Goal: Information Seeking & Learning: Check status

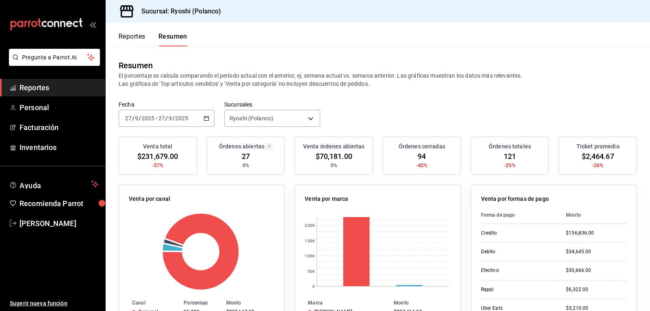
click at [133, 35] on button "Reportes" at bounding box center [132, 40] width 27 height 14
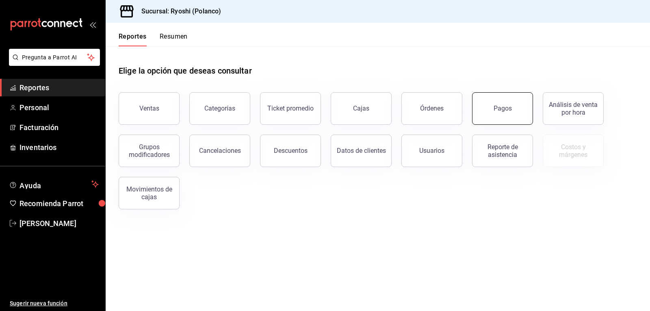
click at [515, 109] on button "Pagos" at bounding box center [502, 108] width 61 height 33
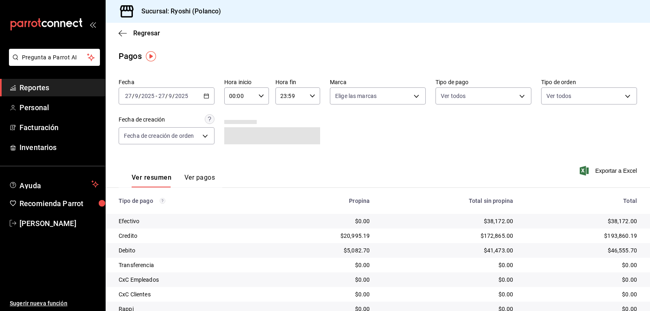
click at [259, 96] on \(Stroke\) "button" at bounding box center [261, 95] width 5 height 3
click at [235, 157] on span "02" at bounding box center [234, 155] width 9 height 7
type input "02:00"
click at [385, 139] on div at bounding box center [325, 155] width 650 height 311
click at [259, 94] on icon "button" at bounding box center [262, 96] width 6 height 6
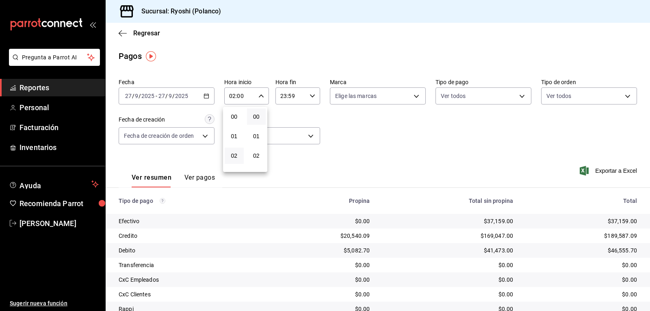
scroll to position [39, 0]
click at [261, 100] on div at bounding box center [325, 155] width 650 height 311
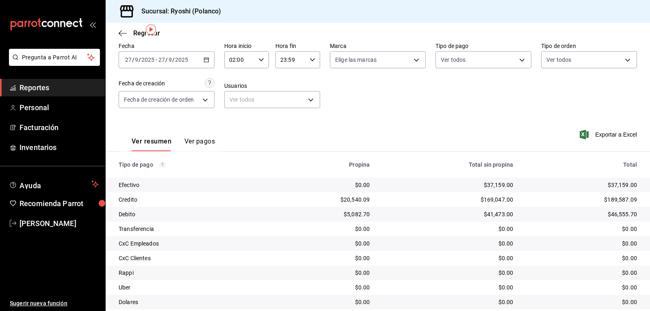
scroll to position [92, 0]
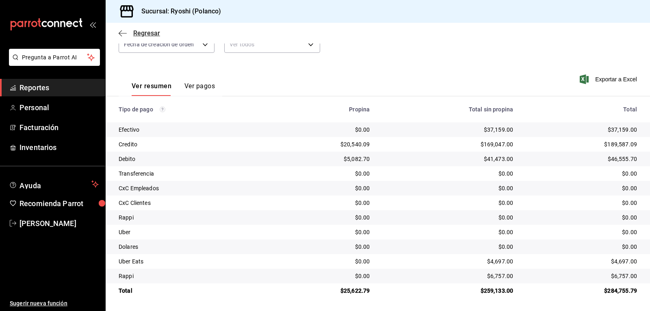
click at [119, 31] on icon "button" at bounding box center [123, 33] width 8 height 7
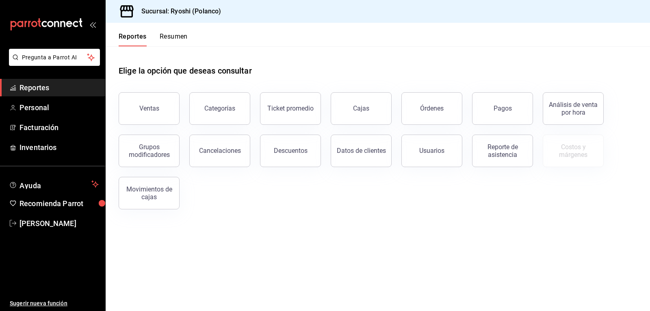
click at [183, 39] on button "Resumen" at bounding box center [174, 40] width 28 height 14
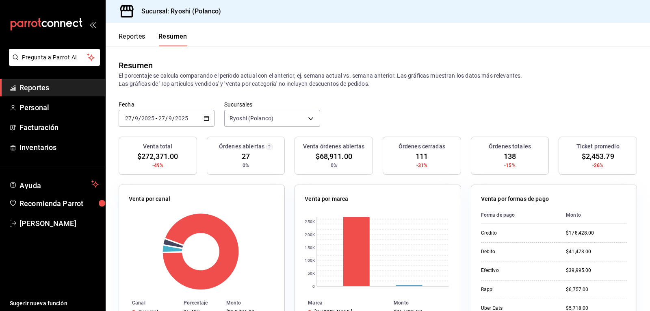
click at [140, 38] on button "Reportes" at bounding box center [132, 40] width 27 height 14
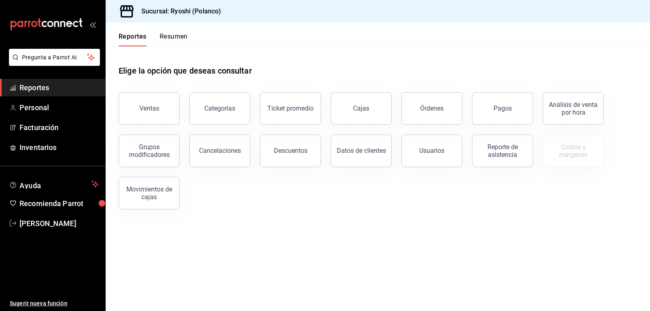
click at [172, 33] on button "Resumen" at bounding box center [174, 40] width 28 height 14
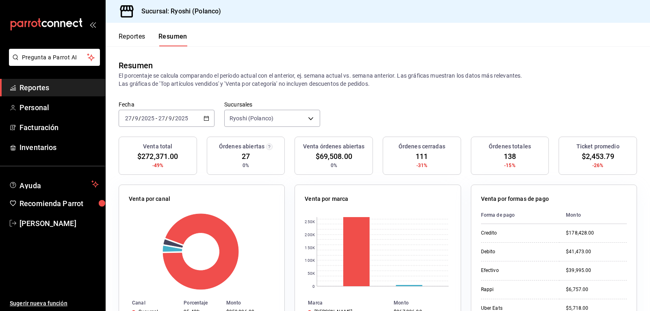
click at [127, 37] on button "Reportes" at bounding box center [132, 40] width 27 height 14
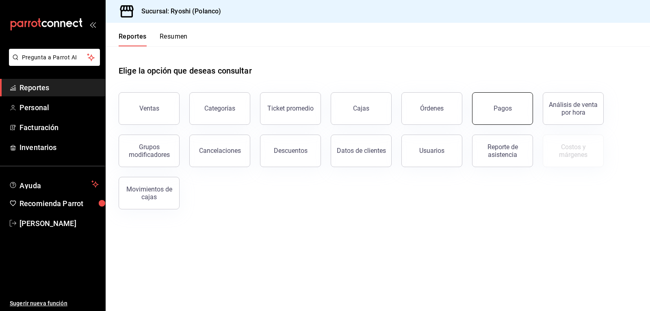
click at [491, 107] on button "Pagos" at bounding box center [502, 108] width 61 height 33
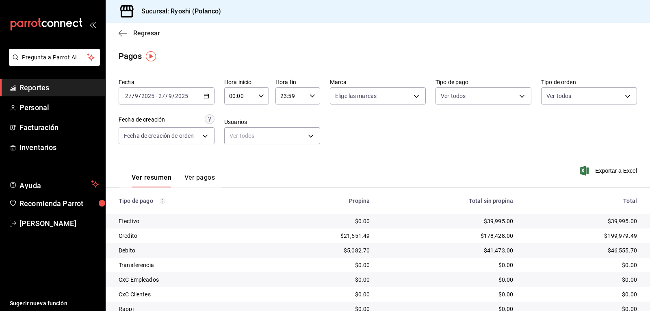
click at [121, 34] on icon "button" at bounding box center [123, 33] width 8 height 7
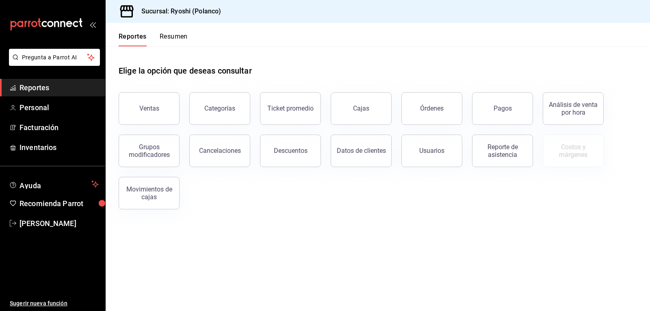
click at [170, 37] on button "Resumen" at bounding box center [174, 40] width 28 height 14
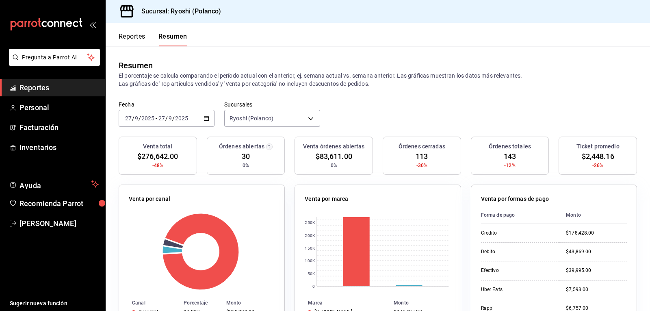
click at [135, 41] on button "Reportes" at bounding box center [132, 40] width 27 height 14
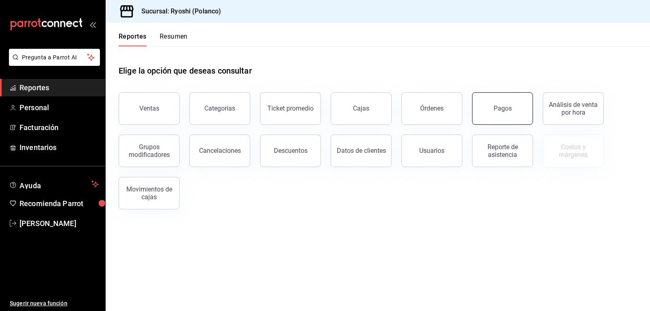
click at [494, 111] on button "Pagos" at bounding box center [502, 108] width 61 height 33
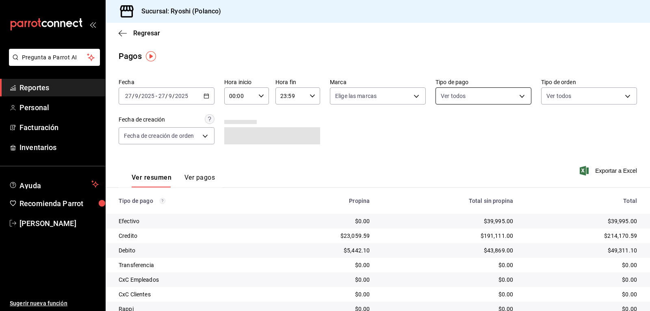
click at [509, 97] on body "Pregunta a Parrot AI Reportes Personal Facturación Inventarios Ayuda Recomienda…" at bounding box center [325, 155] width 650 height 311
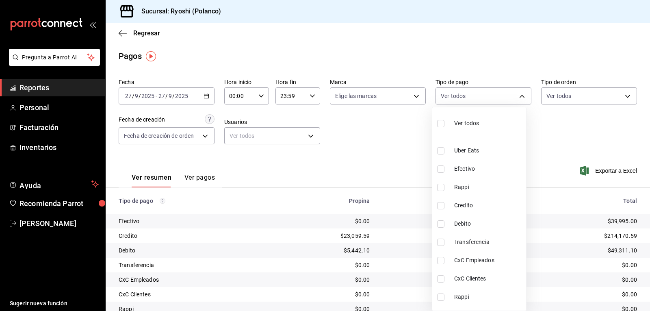
click at [442, 203] on input "checkbox" at bounding box center [440, 205] width 7 height 7
checkbox input "true"
type input "9b0685d2-7f5d-4ede-a6b4-58a2ffcbf3cd"
click at [440, 223] on input "checkbox" at bounding box center [440, 223] width 7 height 7
checkbox input "true"
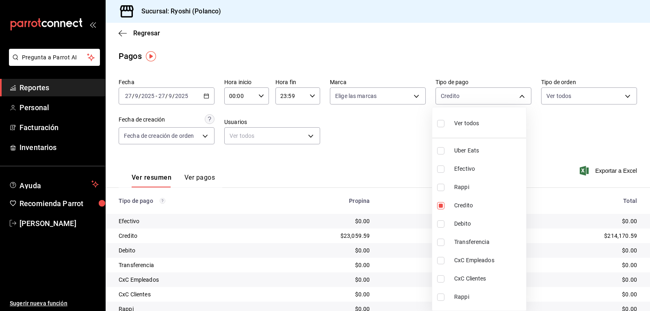
type input "9b0685d2-7f5d-4ede-a6b4-58a2ffcbf3cd,4fc1f123-1106-4d46-a6dc-4994d0550367"
click at [407, 160] on div at bounding box center [325, 155] width 650 height 311
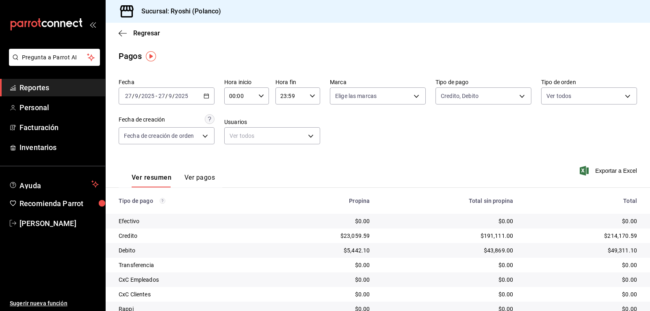
click at [261, 94] on icon "button" at bounding box center [262, 96] width 6 height 6
click at [235, 153] on span "02" at bounding box center [234, 155] width 9 height 7
type input "02:00"
click at [460, 135] on div at bounding box center [325, 155] width 650 height 311
click at [480, 199] on div "Total sin propina" at bounding box center [448, 201] width 130 height 7
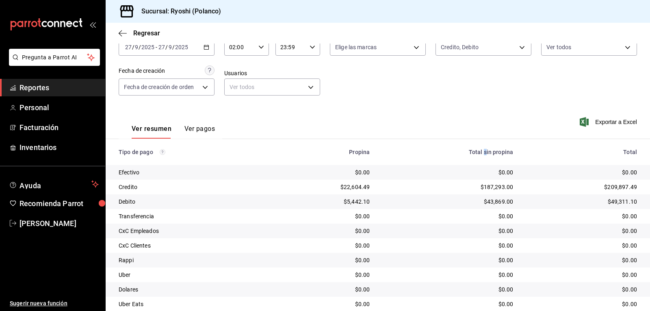
scroll to position [11, 0]
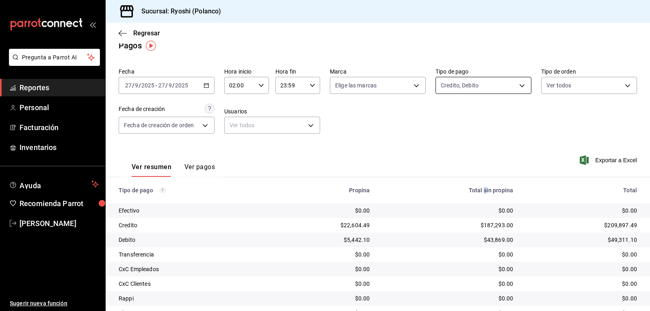
click at [516, 86] on body "Pregunta a Parrot AI Reportes Personal Facturación Inventarios Ayuda Recomienda…" at bounding box center [325, 155] width 650 height 311
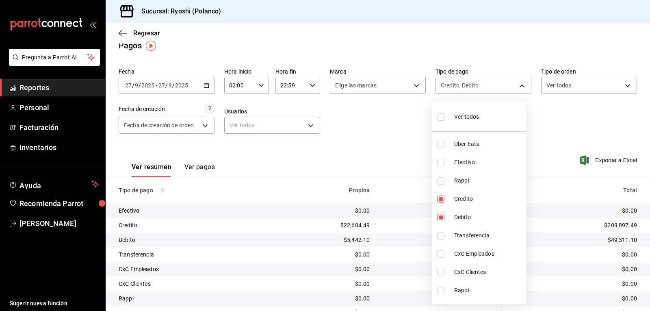
click at [442, 116] on input "checkbox" at bounding box center [440, 116] width 7 height 7
checkbox input "true"
type input "05751dd8-6818-4a8c-b9fb-c7f7071b72fb,789b4605-08e0-4dfe-9865-94468e2c17aa,03400…"
checkbox input "true"
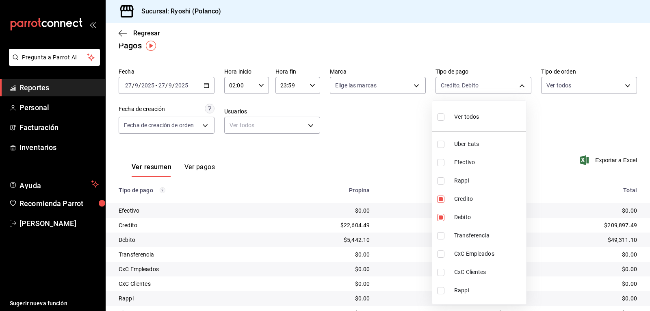
checkbox input "true"
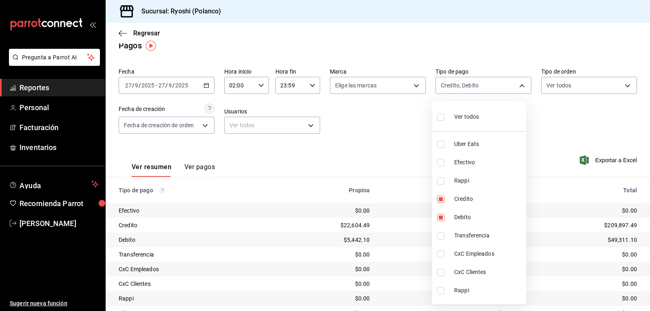
checkbox input "true"
click at [394, 136] on div at bounding box center [325, 155] width 650 height 311
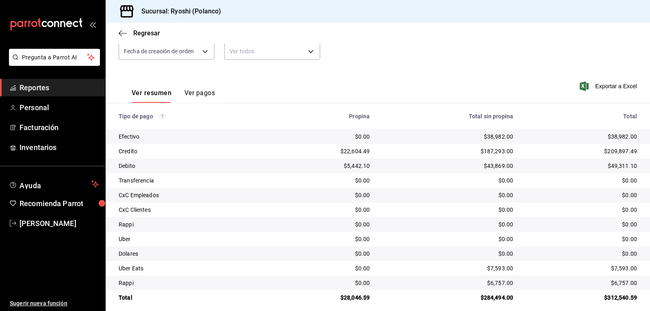
scroll to position [92, 0]
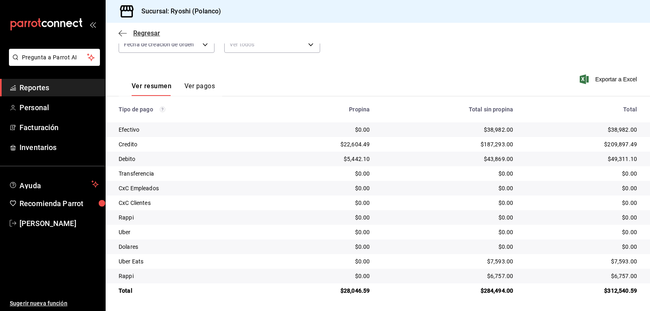
click at [123, 36] on icon "button" at bounding box center [123, 33] width 8 height 7
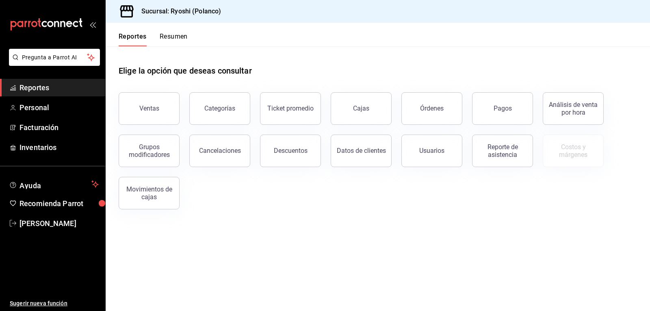
click at [180, 37] on button "Resumen" at bounding box center [174, 40] width 28 height 14
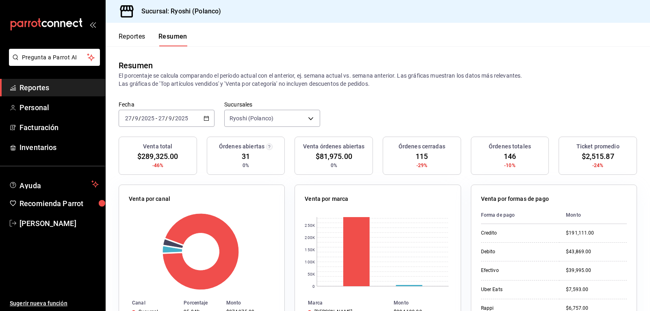
click at [138, 36] on button "Reportes" at bounding box center [132, 40] width 27 height 14
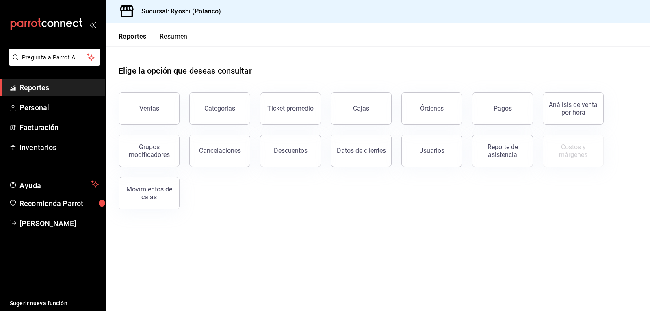
click at [180, 35] on button "Resumen" at bounding box center [174, 40] width 28 height 14
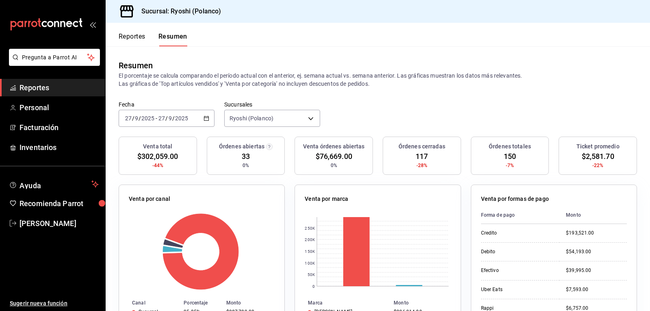
click at [134, 37] on button "Reportes" at bounding box center [132, 40] width 27 height 14
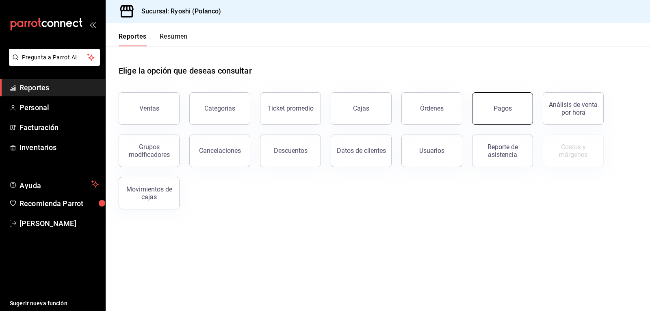
click at [512, 111] on button "Pagos" at bounding box center [502, 108] width 61 height 33
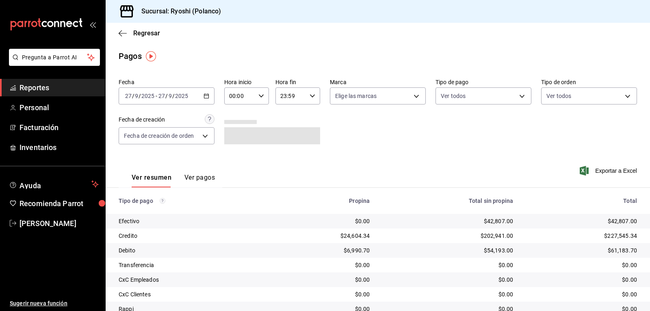
click at [260, 96] on \(Stroke\) "button" at bounding box center [261, 95] width 5 height 3
click at [232, 155] on span "02" at bounding box center [234, 155] width 9 height 7
click at [367, 144] on div at bounding box center [325, 155] width 650 height 311
click at [256, 96] on div "02:00 Hora inicio" at bounding box center [246, 95] width 45 height 17
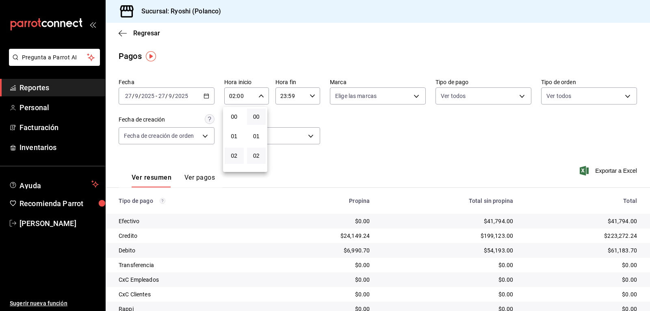
scroll to position [39, 0]
click at [236, 154] on span "04" at bounding box center [234, 155] width 9 height 7
click at [413, 147] on div at bounding box center [325, 155] width 650 height 311
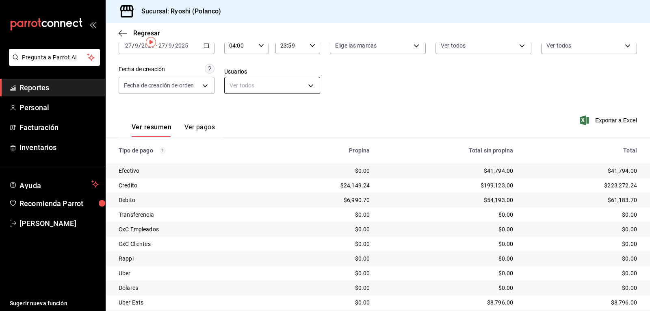
scroll to position [11, 0]
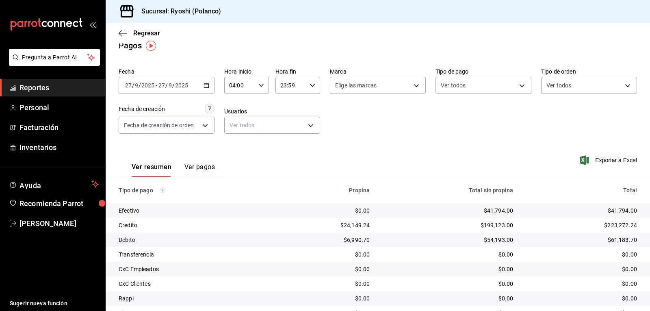
click at [261, 87] on icon "button" at bounding box center [262, 86] width 6 height 6
click at [238, 123] on span "05" at bounding box center [234, 125] width 9 height 7
type input "05:00"
click at [333, 154] on div at bounding box center [325, 155] width 650 height 311
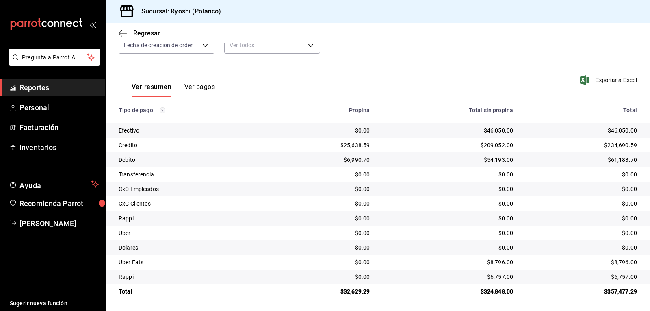
scroll to position [92, 0]
click at [122, 32] on icon "button" at bounding box center [123, 33] width 8 height 7
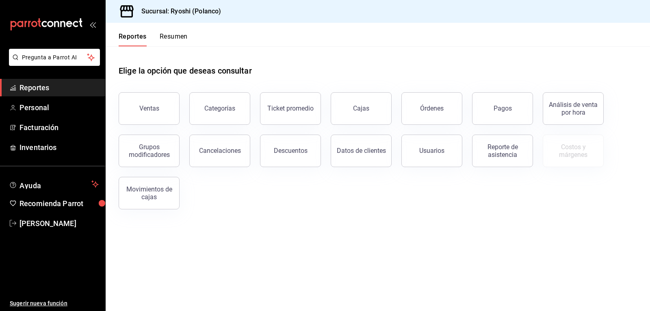
click at [178, 38] on button "Resumen" at bounding box center [174, 40] width 28 height 14
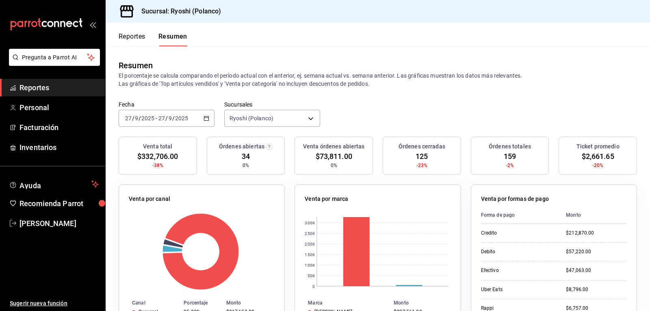
click at [123, 40] on button "Reportes" at bounding box center [132, 40] width 27 height 14
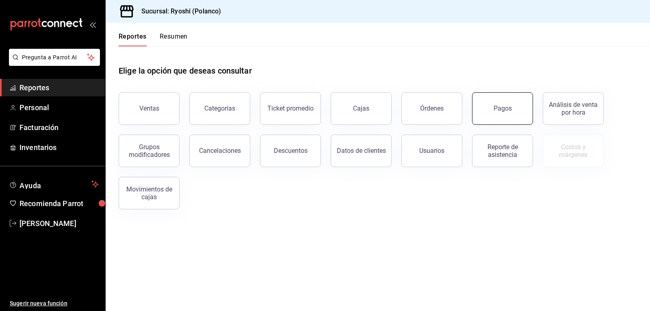
click at [507, 113] on button "Pagos" at bounding box center [502, 108] width 61 height 33
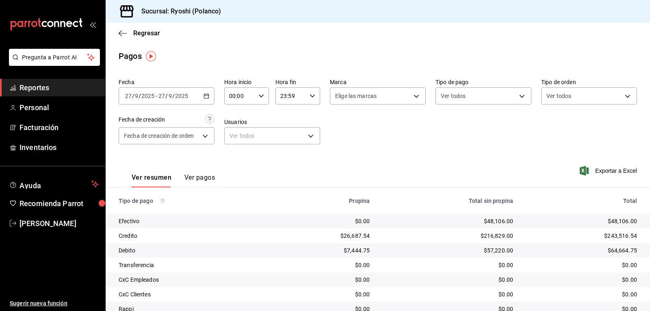
click at [259, 94] on icon "button" at bounding box center [262, 96] width 6 height 6
click at [235, 154] on span "02" at bounding box center [234, 155] width 9 height 7
type input "02:00"
click at [423, 152] on div at bounding box center [325, 155] width 650 height 311
click at [519, 94] on body "Pregunta a Parrot AI Reportes Personal Facturación Inventarios Ayuda Recomienda…" at bounding box center [325, 155] width 650 height 311
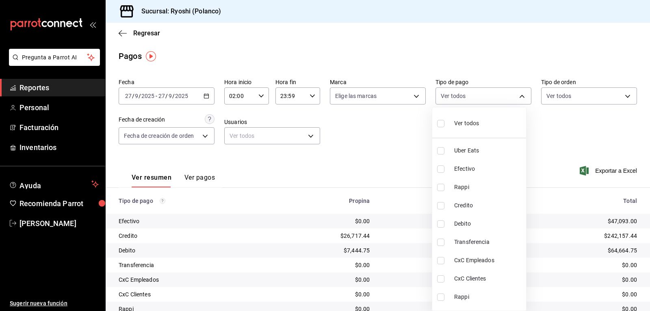
click at [442, 207] on input "checkbox" at bounding box center [440, 205] width 7 height 7
checkbox input "true"
type input "9b0685d2-7f5d-4ede-a6b4-58a2ffcbf3cd"
click at [443, 222] on input "checkbox" at bounding box center [440, 223] width 7 height 7
checkbox input "true"
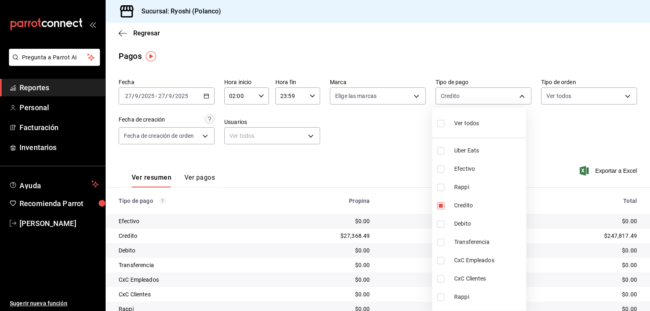
type input "9b0685d2-7f5d-4ede-a6b4-58a2ffcbf3cd,4fc1f123-1106-4d46-a6dc-4994d0550367"
click at [378, 164] on div at bounding box center [325, 155] width 650 height 311
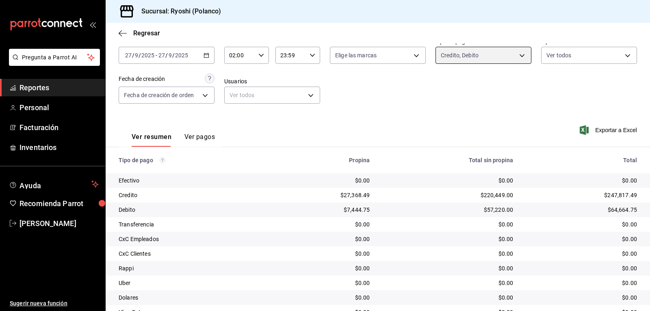
scroll to position [92, 0]
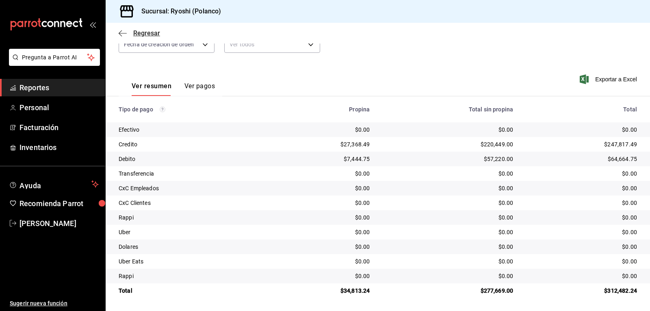
click at [121, 35] on icon "button" at bounding box center [123, 33] width 8 height 7
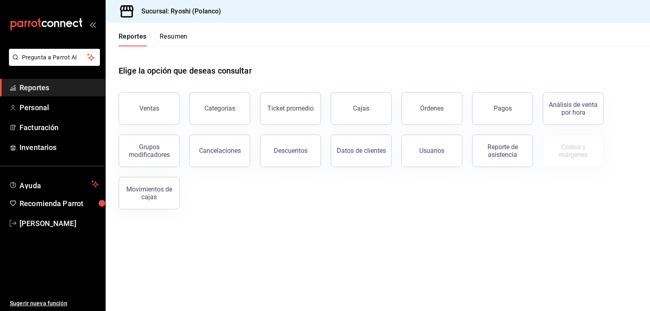
click at [176, 38] on button "Resumen" at bounding box center [174, 40] width 28 height 14
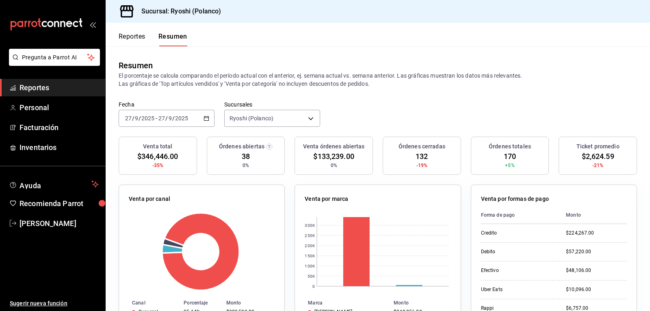
click at [120, 37] on button "Reportes" at bounding box center [132, 40] width 27 height 14
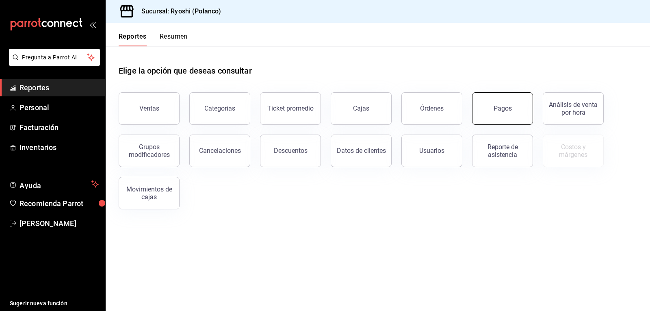
click at [497, 119] on button "Pagos" at bounding box center [502, 108] width 61 height 33
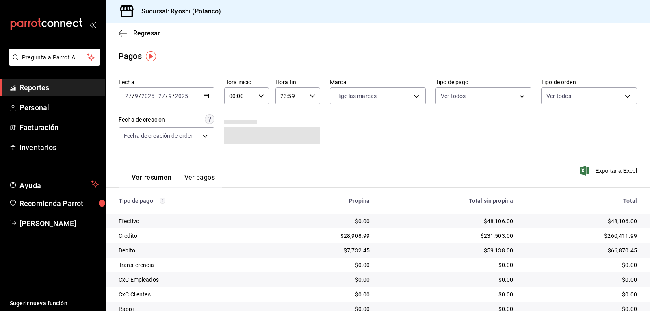
click at [257, 99] on div "00:00 Hora inicio" at bounding box center [246, 95] width 45 height 17
click at [236, 155] on span "02" at bounding box center [234, 155] width 9 height 7
click at [395, 150] on div at bounding box center [325, 155] width 650 height 311
click at [259, 94] on icon "button" at bounding box center [262, 96] width 6 height 6
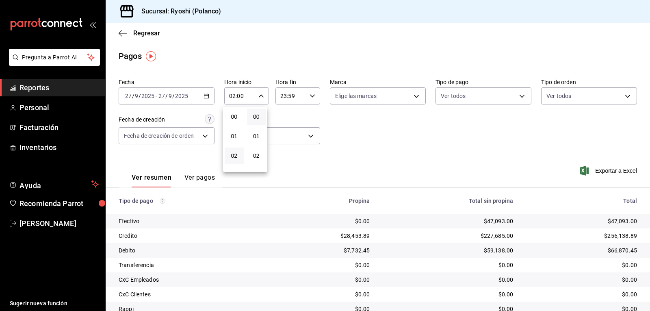
scroll to position [39, 0]
click at [231, 157] on span "04" at bounding box center [234, 155] width 9 height 7
click at [466, 167] on div at bounding box center [325, 155] width 650 height 311
click at [259, 94] on icon "button" at bounding box center [262, 96] width 6 height 6
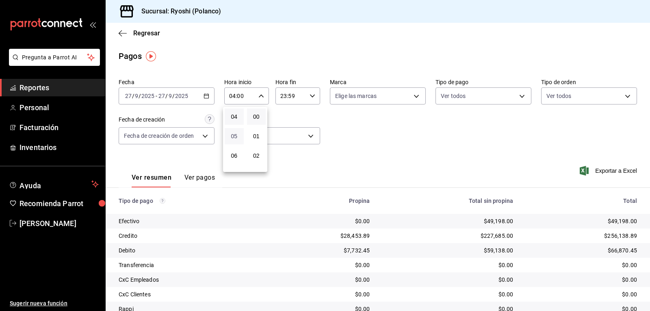
click at [233, 135] on span "05" at bounding box center [234, 136] width 9 height 7
type input "05:00"
click at [374, 139] on div at bounding box center [325, 155] width 650 height 311
click at [261, 96] on \(Stroke\) "button" at bounding box center [261, 95] width 5 height 3
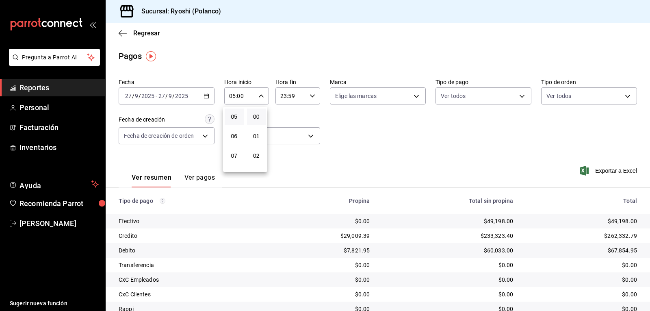
click at [263, 96] on div at bounding box center [325, 155] width 650 height 311
click at [259, 93] on icon "button" at bounding box center [262, 96] width 6 height 6
click at [259, 94] on div at bounding box center [325, 155] width 650 height 311
click at [259, 94] on icon "button" at bounding box center [262, 96] width 6 height 6
click at [259, 94] on div at bounding box center [325, 155] width 650 height 311
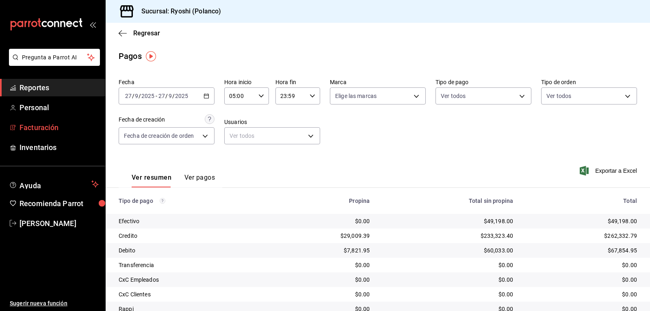
click at [35, 130] on span "Facturación" at bounding box center [59, 127] width 79 height 11
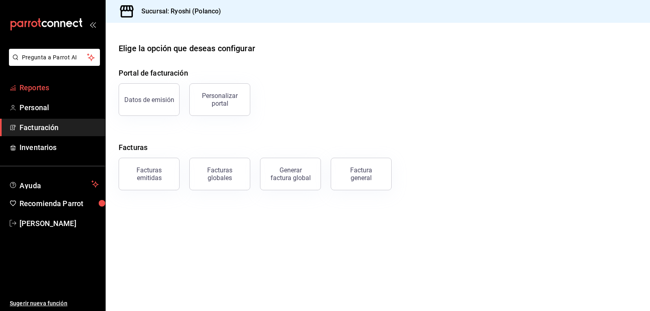
click at [43, 90] on span "Reportes" at bounding box center [59, 87] width 79 height 11
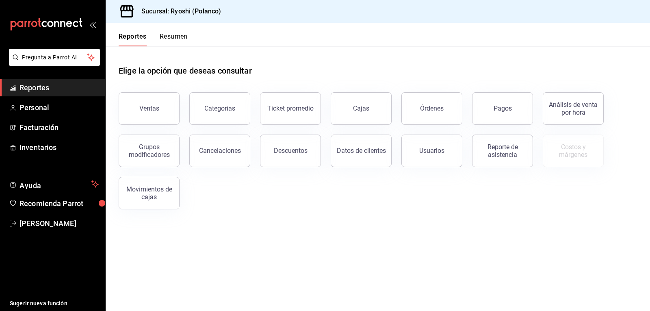
click at [170, 34] on button "Resumen" at bounding box center [174, 40] width 28 height 14
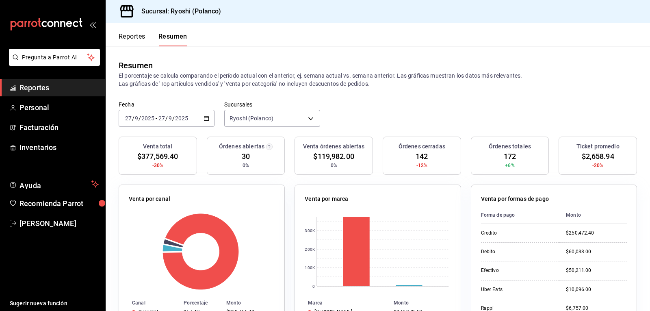
click at [133, 35] on button "Reportes" at bounding box center [132, 40] width 27 height 14
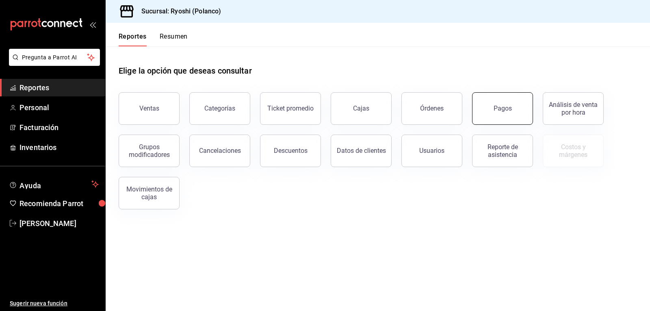
click at [495, 109] on div "Pagos" at bounding box center [503, 108] width 18 height 8
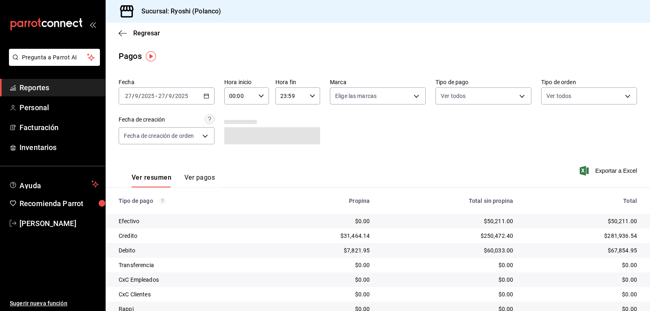
click at [259, 95] on icon "button" at bounding box center [262, 96] width 6 height 6
click at [230, 155] on span "02" at bounding box center [234, 155] width 9 height 7
click at [355, 152] on div at bounding box center [325, 155] width 650 height 311
click at [515, 96] on body "Pregunta a Parrot AI Reportes Personal Facturación Inventarios Ayuda Recomienda…" at bounding box center [325, 155] width 650 height 311
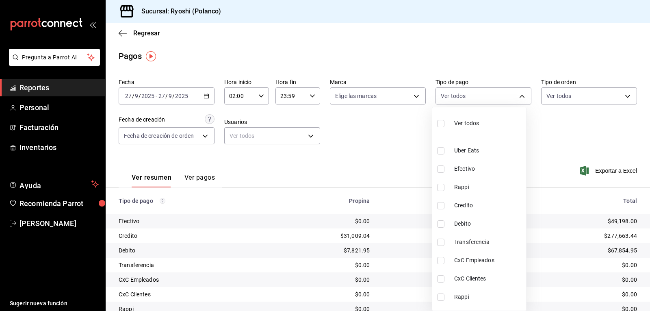
click at [122, 33] on div at bounding box center [325, 155] width 650 height 311
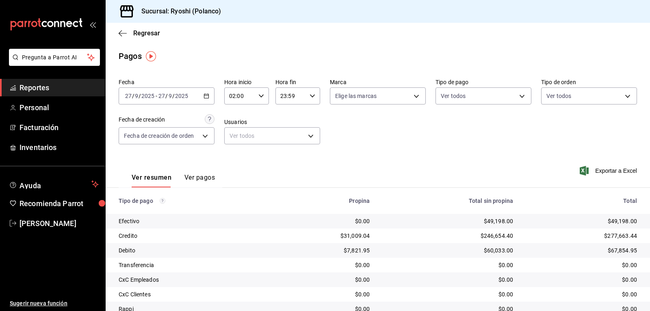
click at [259, 95] on icon "button" at bounding box center [262, 96] width 6 height 6
click at [235, 136] on span "03" at bounding box center [234, 136] width 9 height 7
type input "03:00"
click at [375, 159] on div at bounding box center [325, 155] width 650 height 311
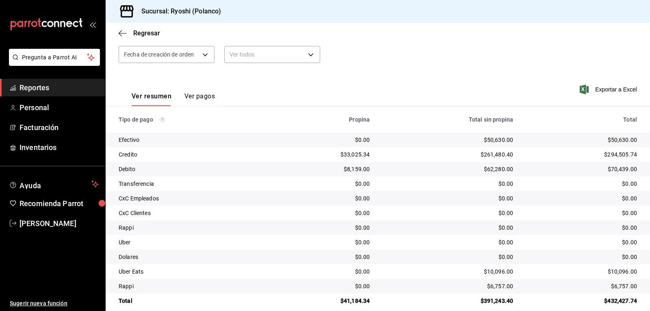
scroll to position [92, 0]
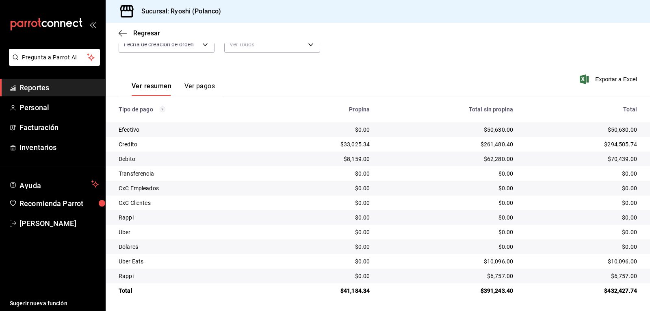
click at [123, 37] on div "Regresar" at bounding box center [378, 33] width 545 height 21
click at [122, 32] on icon "button" at bounding box center [123, 33] width 8 height 7
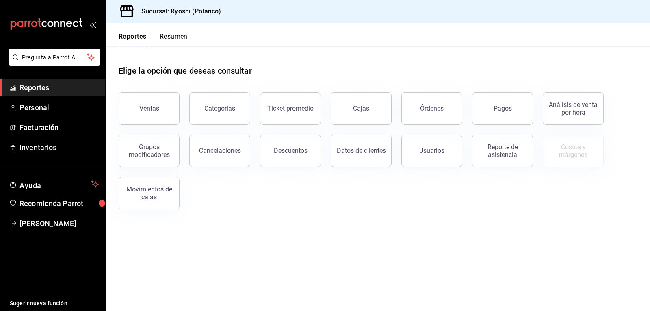
click at [172, 37] on button "Resumen" at bounding box center [174, 40] width 28 height 14
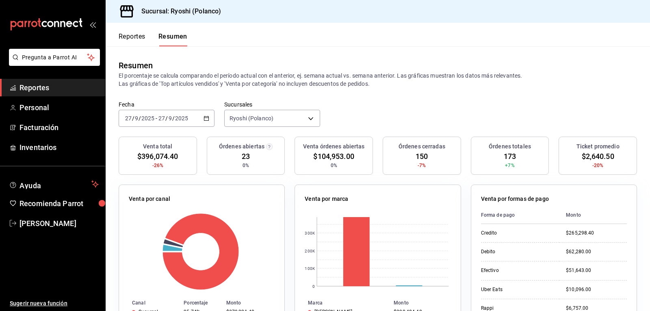
click at [132, 38] on button "Reportes" at bounding box center [132, 40] width 27 height 14
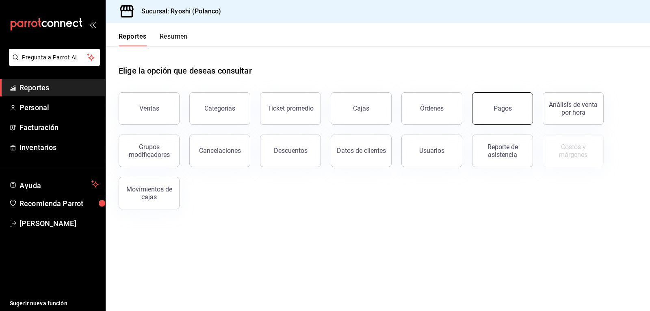
click at [504, 114] on button "Pagos" at bounding box center [502, 108] width 61 height 33
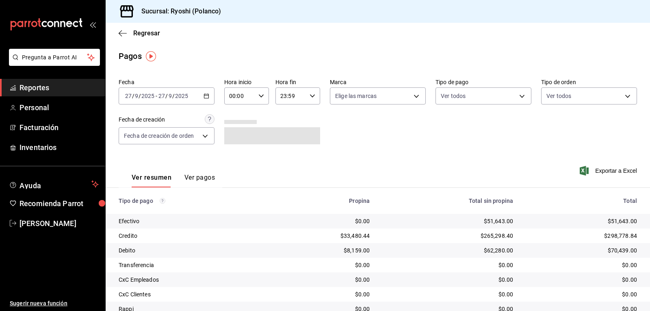
click at [259, 95] on \(Stroke\) "button" at bounding box center [261, 95] width 5 height 3
click at [230, 156] on span "02" at bounding box center [234, 155] width 9 height 7
type input "02:00"
click at [401, 135] on div at bounding box center [325, 155] width 650 height 311
click at [519, 93] on body "Pregunta a Parrot AI Reportes Personal Facturación Inventarios Ayuda Recomienda…" at bounding box center [325, 155] width 650 height 311
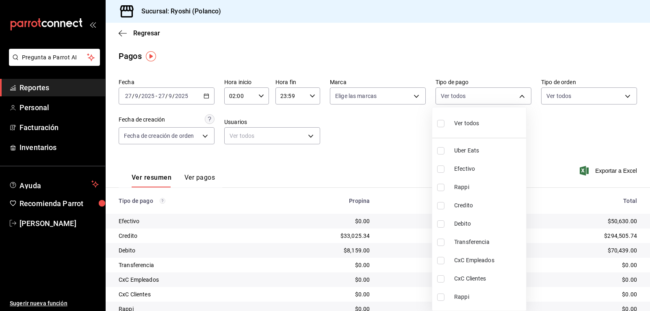
click at [440, 200] on li "Credito" at bounding box center [480, 205] width 94 height 18
type input "9b0685d2-7f5d-4ede-a6b4-58a2ffcbf3cd"
checkbox input "true"
click at [440, 222] on input "checkbox" at bounding box center [440, 223] width 7 height 7
checkbox input "true"
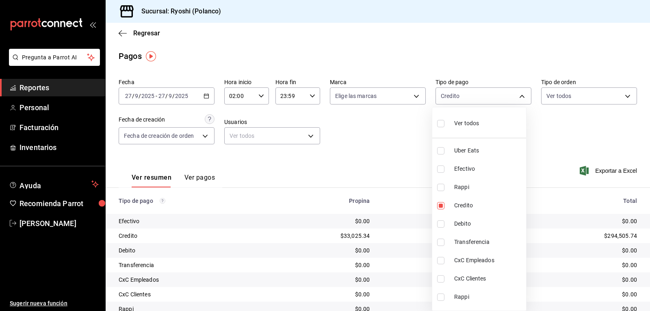
type input "9b0685d2-7f5d-4ede-a6b4-58a2ffcbf3cd,4fc1f123-1106-4d46-a6dc-4994d0550367"
click at [390, 162] on div at bounding box center [325, 155] width 650 height 311
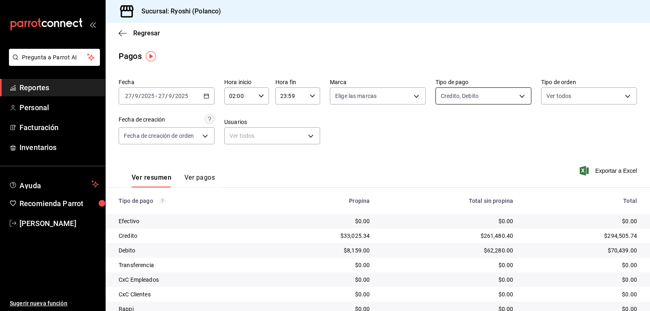
click at [515, 97] on body "Pregunta a Parrot AI Reportes Personal Facturación Inventarios Ayuda Recomienda…" at bounding box center [325, 155] width 650 height 311
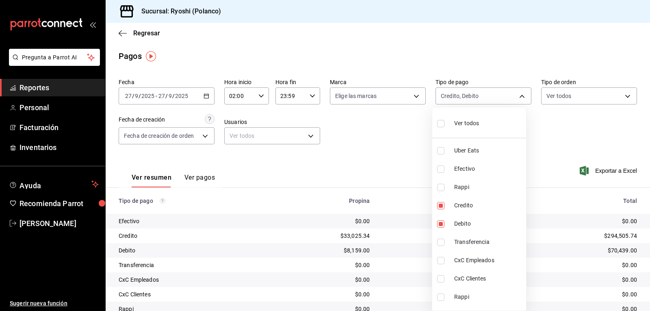
drag, startPoint x: 442, startPoint y: 122, endPoint x: 408, endPoint y: 136, distance: 37.4
click at [442, 122] on input "checkbox" at bounding box center [440, 123] width 7 height 7
checkbox input "true"
type input "05751dd8-6818-4a8c-b9fb-c7f7071b72fb,789b4605-08e0-4dfe-9865-94468e2c17aa,03400…"
checkbox input "true"
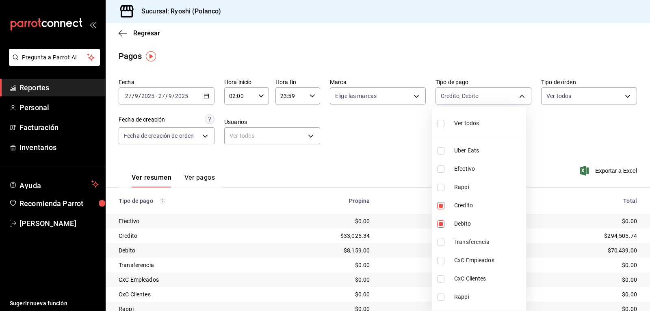
checkbox input "true"
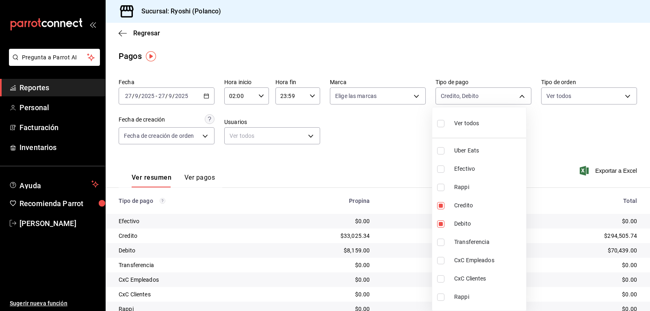
checkbox input "true"
click at [385, 141] on div at bounding box center [325, 155] width 650 height 311
drag, startPoint x: 520, startPoint y: 96, endPoint x: 511, endPoint y: 95, distance: 9.0
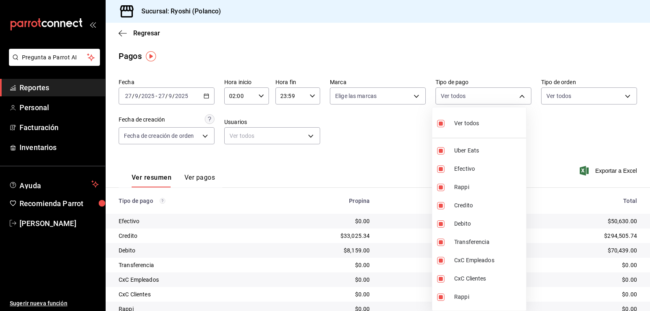
click at [519, 96] on body "Pregunta a Parrot AI Reportes Personal Facturación Inventarios Ayuda Recomienda…" at bounding box center [325, 155] width 650 height 311
click at [438, 124] on input "checkbox" at bounding box center [440, 123] width 7 height 7
checkbox input "false"
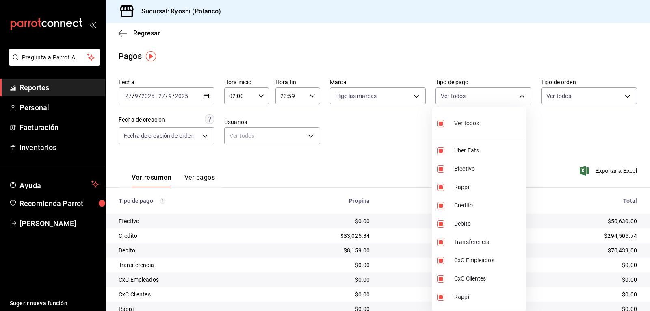
checkbox input "false"
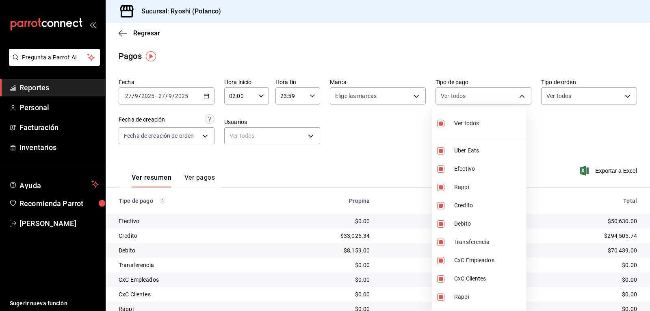
checkbox input "false"
click at [443, 203] on input "checkbox" at bounding box center [440, 205] width 7 height 7
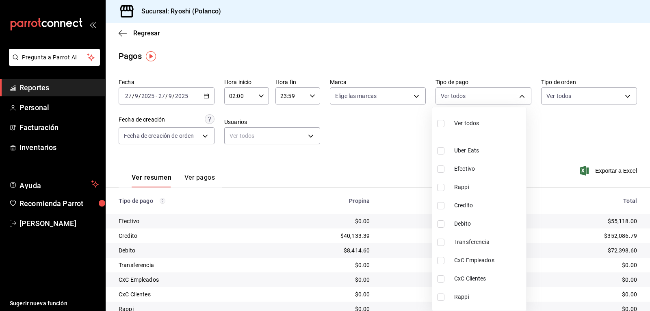
checkbox input "true"
type input "9b0685d2-7f5d-4ede-a6b4-58a2ffcbf3cd"
click at [442, 224] on input "checkbox" at bounding box center [440, 223] width 7 height 7
checkbox input "true"
type input "9b0685d2-7f5d-4ede-a6b4-58a2ffcbf3cd,4fc1f123-1106-4d46-a6dc-4994d0550367"
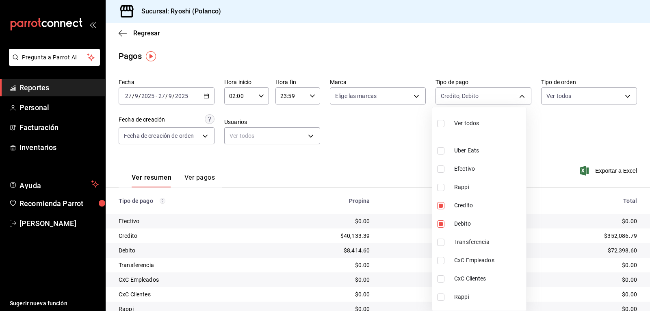
click at [391, 164] on div at bounding box center [325, 155] width 650 height 311
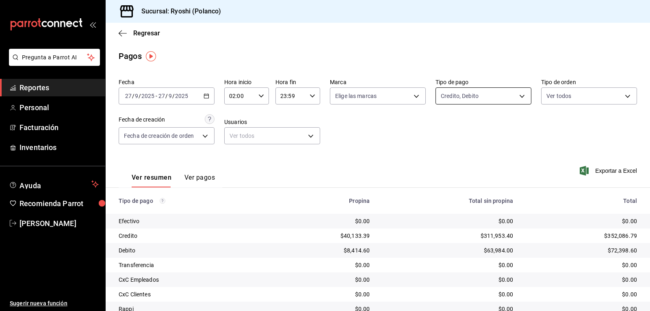
click at [516, 94] on body "Pregunta a Parrot AI Reportes Personal Facturación Inventarios Ayuda Recomienda…" at bounding box center [325, 155] width 650 height 311
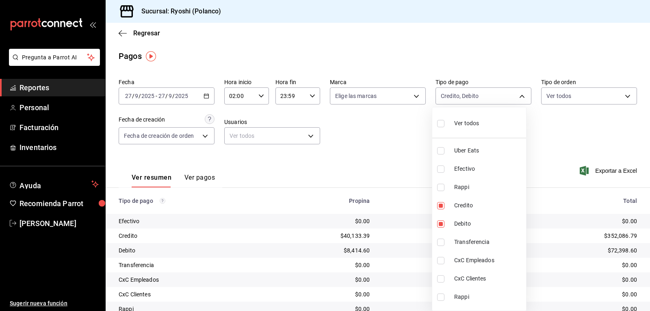
click at [441, 123] on input "checkbox" at bounding box center [440, 123] width 7 height 7
checkbox input "true"
type input "05751dd8-6818-4a8c-b9fb-c7f7071b72fb,789b4605-08e0-4dfe-9865-94468e2c17aa,03400…"
checkbox input "true"
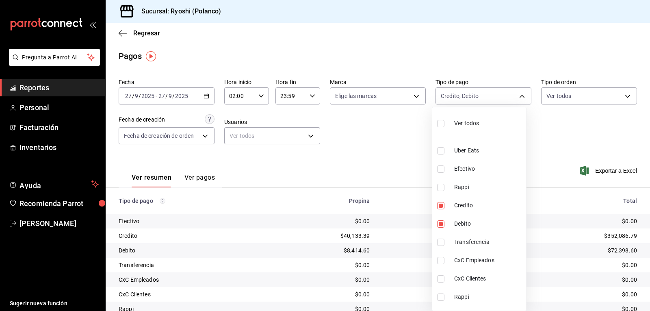
checkbox input "true"
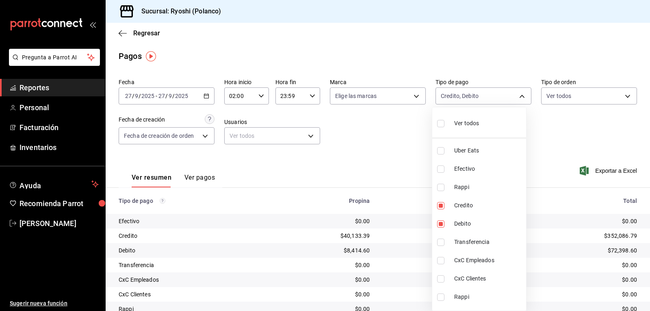
checkbox input "true"
click at [386, 135] on div at bounding box center [325, 155] width 650 height 311
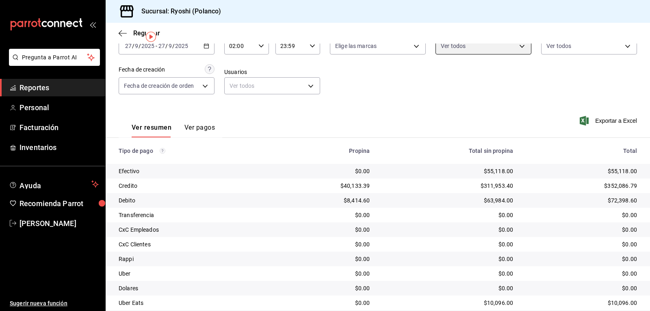
scroll to position [11, 0]
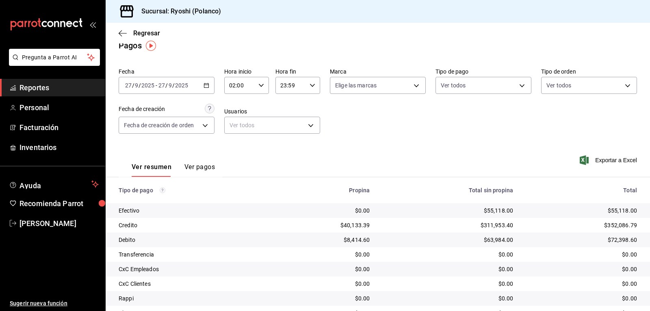
click at [261, 80] on div "02:00 Hora inicio" at bounding box center [246, 85] width 45 height 17
click at [236, 143] on span "04" at bounding box center [234, 145] width 9 height 7
type input "04:00"
click at [359, 130] on div at bounding box center [325, 155] width 650 height 311
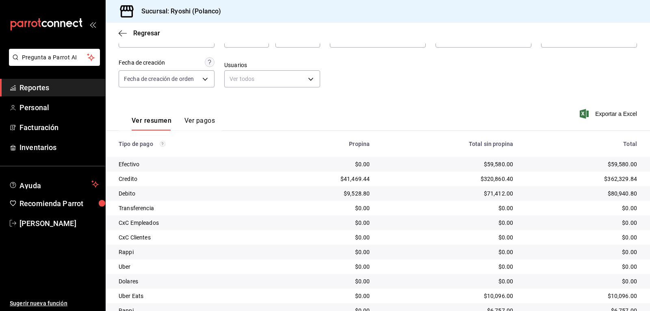
scroll to position [92, 0]
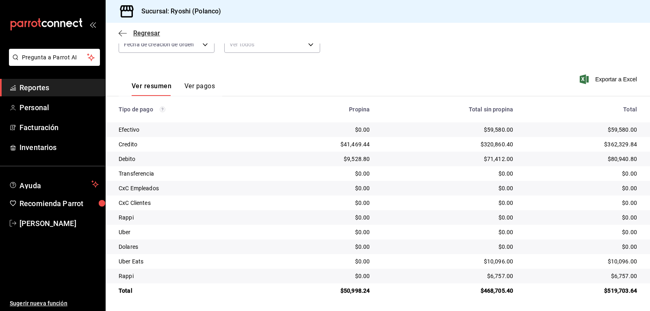
click at [123, 35] on icon "button" at bounding box center [123, 33] width 8 height 7
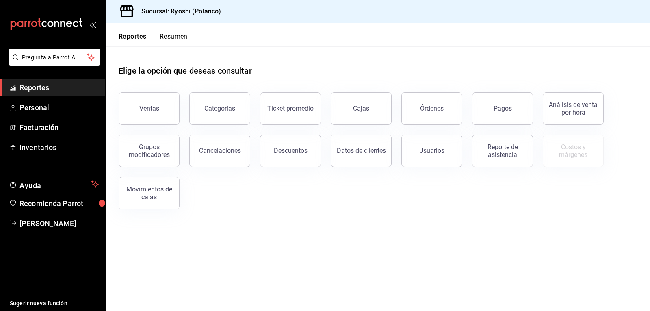
click at [164, 37] on button "Resumen" at bounding box center [174, 40] width 28 height 14
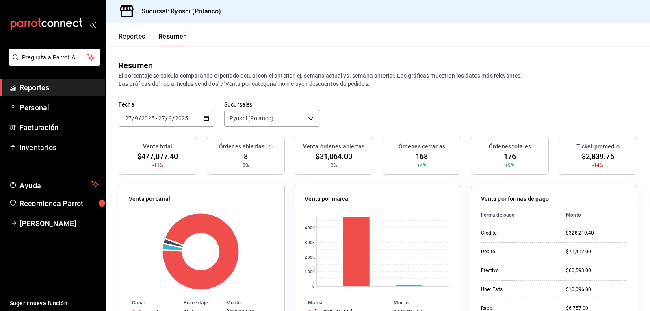
click at [135, 35] on button "Reportes" at bounding box center [132, 40] width 27 height 14
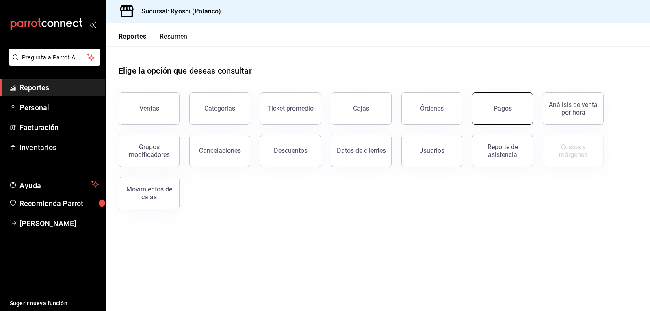
click at [485, 106] on button "Pagos" at bounding box center [502, 108] width 61 height 33
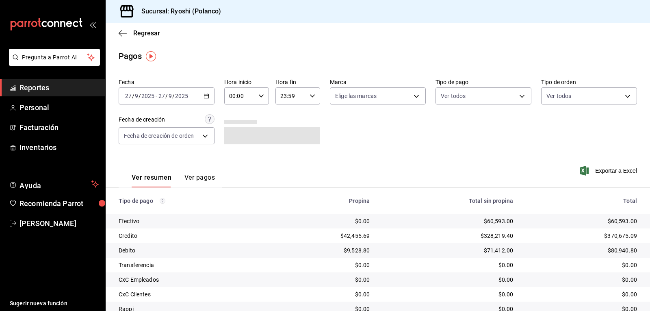
click at [260, 94] on icon "button" at bounding box center [262, 96] width 6 height 6
click at [234, 158] on span "02" at bounding box center [234, 155] width 9 height 7
type input "02:00"
click at [350, 152] on div at bounding box center [325, 155] width 650 height 311
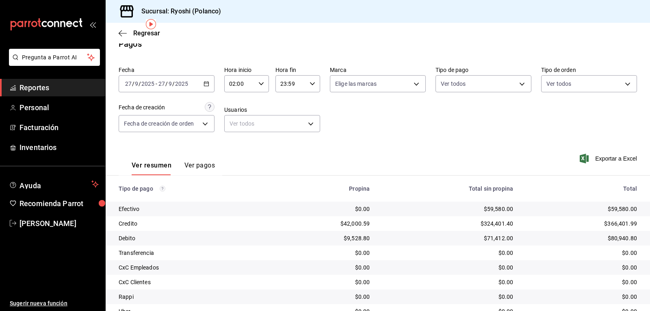
scroll to position [11, 0]
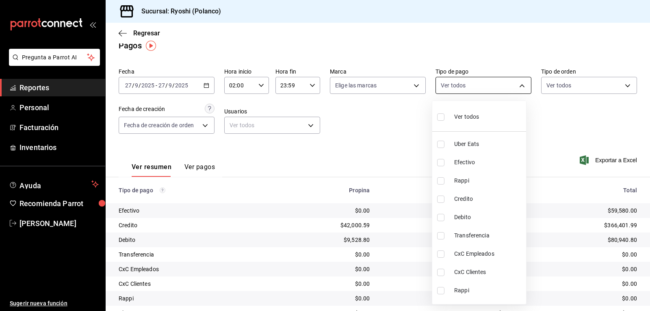
click at [517, 83] on body "Pregunta a Parrot AI Reportes Personal Facturación Inventarios Ayuda Recomienda…" at bounding box center [325, 155] width 650 height 311
click at [438, 193] on li "Credito" at bounding box center [480, 199] width 94 height 18
type input "9b0685d2-7f5d-4ede-a6b4-58a2ffcbf3cd"
checkbox input "true"
drag, startPoint x: 441, startPoint y: 216, endPoint x: 435, endPoint y: 213, distance: 6.4
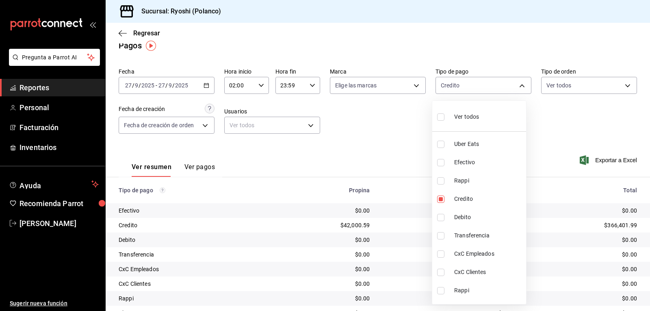
click at [441, 216] on input "checkbox" at bounding box center [440, 217] width 7 height 7
checkbox input "true"
type input "9b0685d2-7f5d-4ede-a6b4-58a2ffcbf3cd,4fc1f123-1106-4d46-a6dc-4994d0550367"
click at [546, 132] on div at bounding box center [325, 155] width 650 height 311
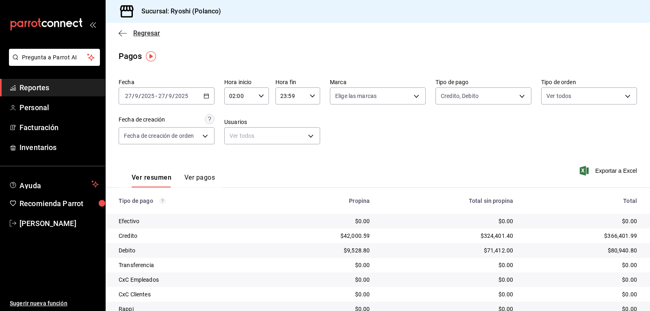
click at [125, 32] on icon "button" at bounding box center [123, 33] width 8 height 7
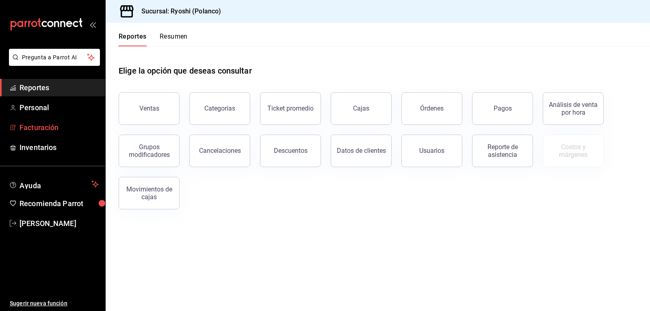
click at [50, 128] on span "Facturación" at bounding box center [59, 127] width 79 height 11
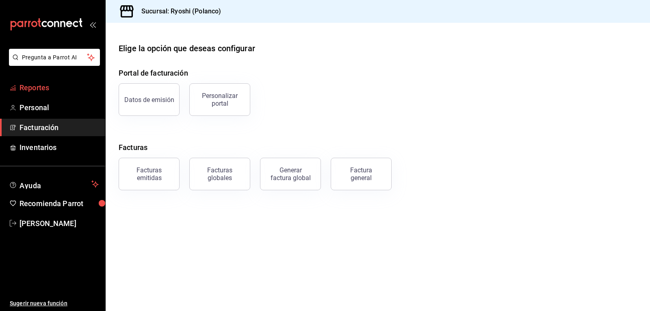
click at [41, 88] on span "Reportes" at bounding box center [59, 87] width 79 height 11
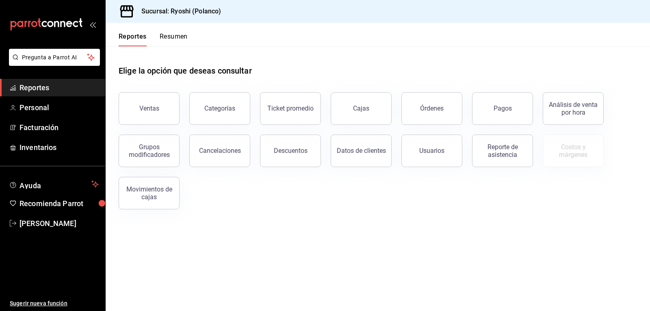
click at [178, 35] on button "Resumen" at bounding box center [174, 40] width 28 height 14
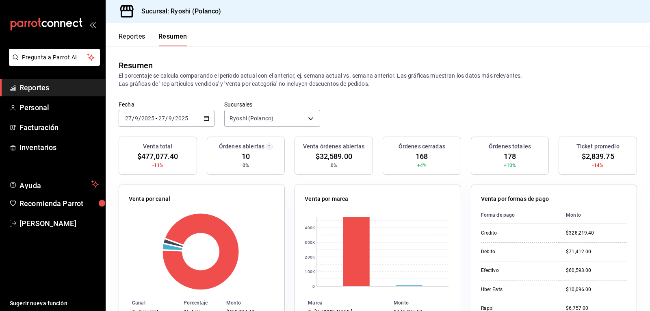
click at [131, 37] on button "Reportes" at bounding box center [132, 40] width 27 height 14
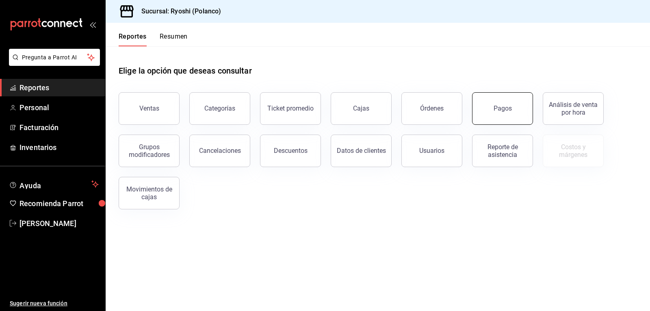
click at [503, 120] on button "Pagos" at bounding box center [502, 108] width 61 height 33
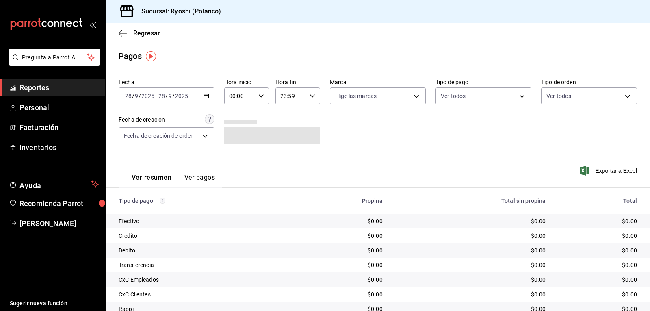
click at [260, 93] on icon "button" at bounding box center [262, 96] width 6 height 6
click at [204, 94] on div at bounding box center [325, 155] width 650 height 311
click at [204, 94] on \(Stroke\) "button" at bounding box center [206, 96] width 5 height 4
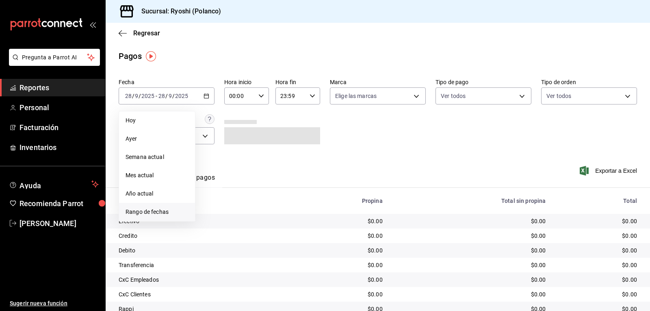
click at [144, 212] on span "Rango de fechas" at bounding box center [157, 212] width 63 height 9
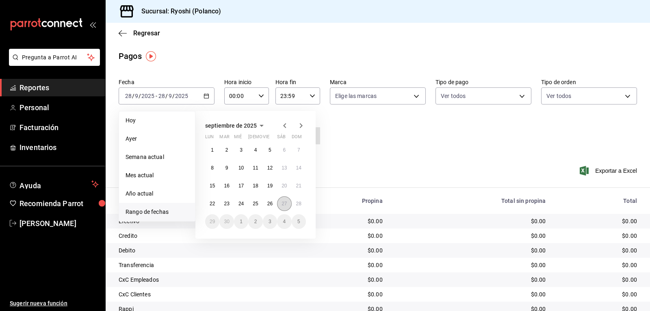
click at [283, 205] on abbr "27" at bounding box center [284, 204] width 5 height 6
click at [296, 205] on abbr "28" at bounding box center [298, 204] width 5 height 6
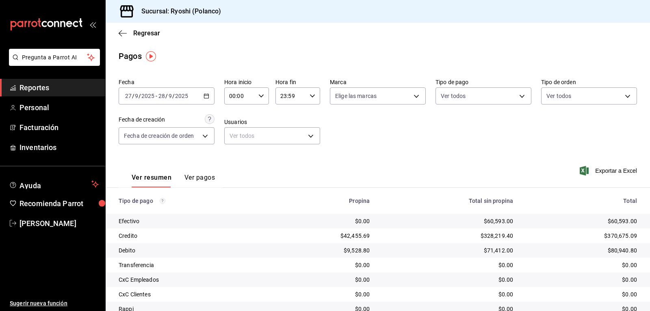
click at [260, 93] on icon "button" at bounding box center [262, 96] width 6 height 6
click at [235, 155] on span "02" at bounding box center [234, 155] width 9 height 7
click at [414, 156] on div at bounding box center [325, 155] width 650 height 311
click at [261, 98] on icon "button" at bounding box center [262, 96] width 6 height 6
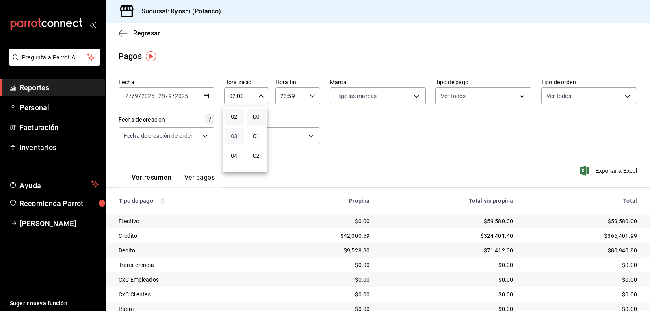
click at [235, 137] on span "03" at bounding box center [234, 136] width 9 height 7
type input "03:00"
click at [391, 152] on div at bounding box center [325, 155] width 650 height 311
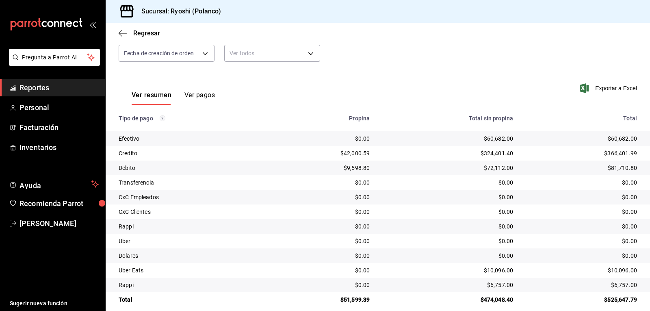
scroll to position [92, 0]
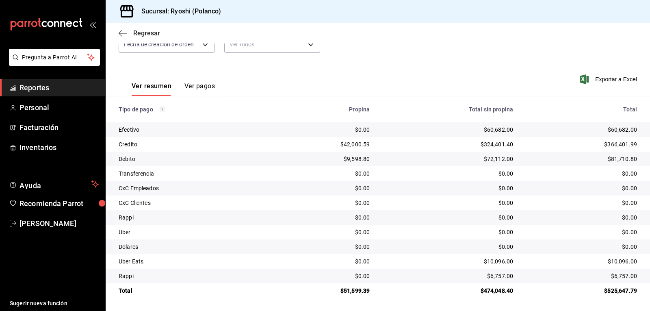
click at [123, 32] on icon "button" at bounding box center [123, 33] width 8 height 7
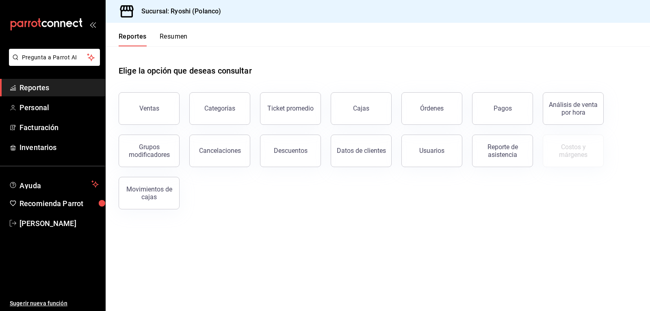
click at [178, 36] on button "Resumen" at bounding box center [174, 40] width 28 height 14
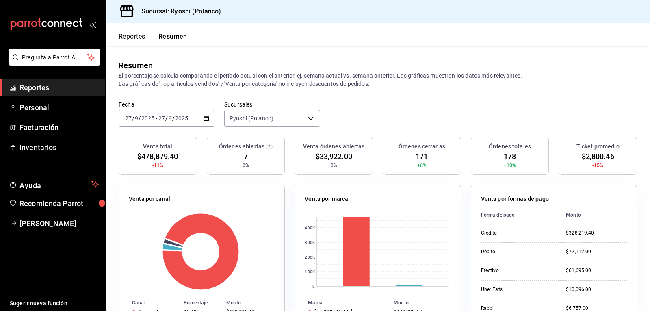
click at [204, 119] on icon "button" at bounding box center [207, 118] width 6 height 6
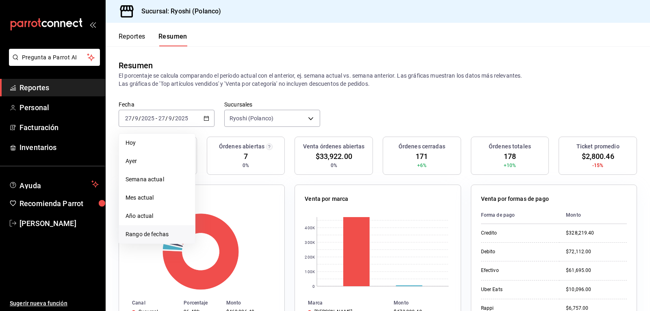
click at [149, 233] on span "Rango de fechas" at bounding box center [157, 234] width 63 height 9
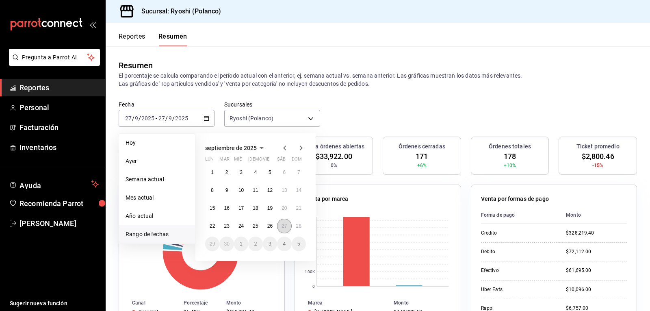
click at [279, 228] on button "27" at bounding box center [284, 226] width 14 height 15
click at [298, 229] on abbr "28" at bounding box center [298, 226] width 5 height 6
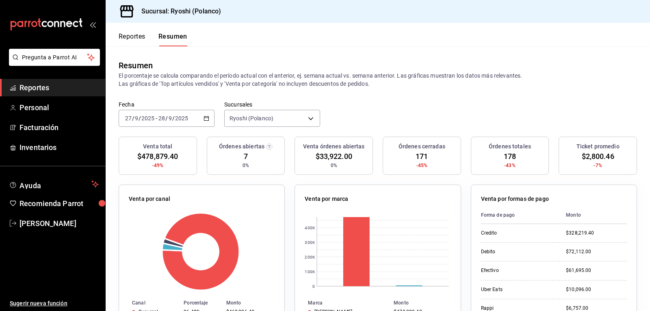
click at [180, 37] on button "Resumen" at bounding box center [173, 40] width 29 height 14
click at [204, 117] on \(Stroke\) "button" at bounding box center [206, 118] width 5 height 4
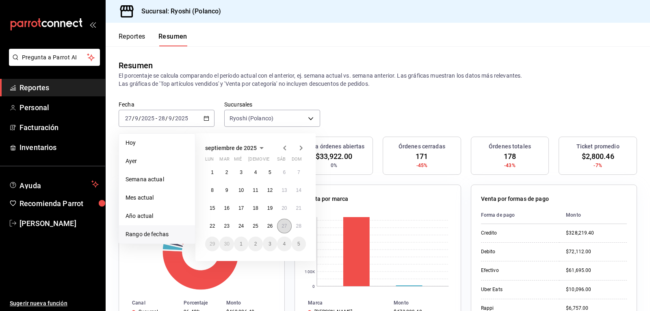
click at [280, 226] on button "27" at bounding box center [284, 226] width 14 height 15
click at [296, 228] on abbr "28" at bounding box center [298, 226] width 5 height 6
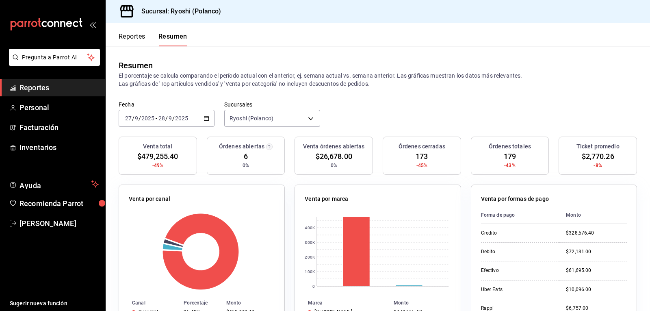
click at [141, 39] on button "Reportes" at bounding box center [132, 40] width 27 height 14
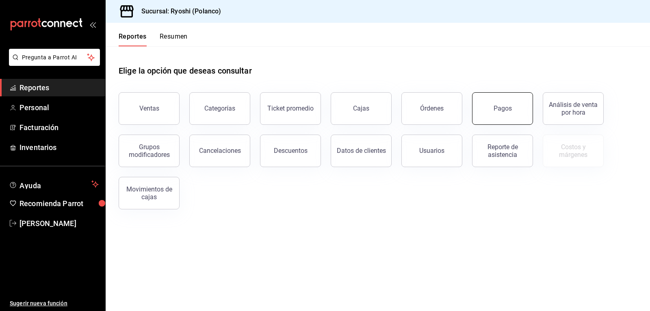
click at [505, 118] on button "Pagos" at bounding box center [502, 108] width 61 height 33
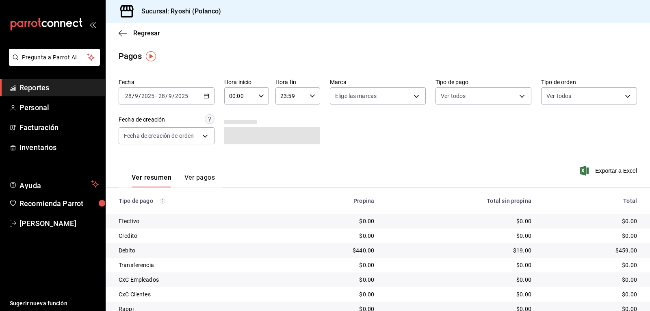
click at [259, 96] on \(Stroke\) "button" at bounding box center [261, 95] width 5 height 3
click at [235, 153] on span "02" at bounding box center [234, 155] width 9 height 7
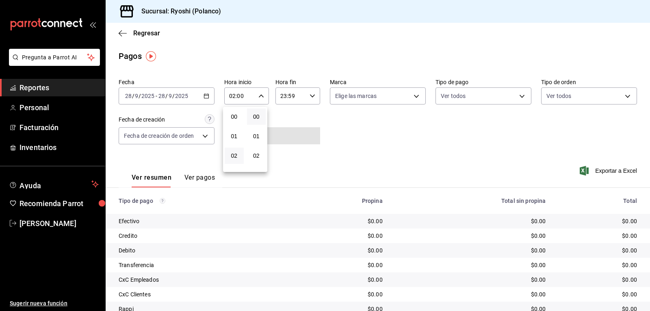
click at [205, 96] on div at bounding box center [325, 155] width 650 height 311
click at [204, 96] on icon "button" at bounding box center [207, 96] width 6 height 6
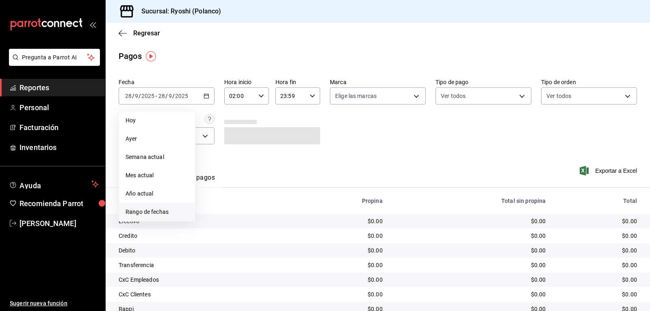
click at [163, 211] on span "Rango de fechas" at bounding box center [157, 212] width 63 height 9
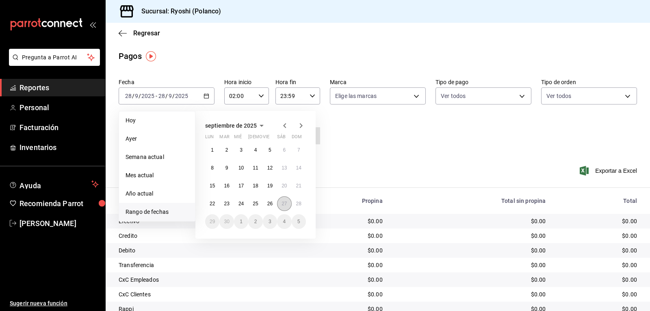
click at [282, 205] on abbr "27" at bounding box center [284, 204] width 5 height 6
click at [296, 204] on button "28" at bounding box center [299, 203] width 14 height 15
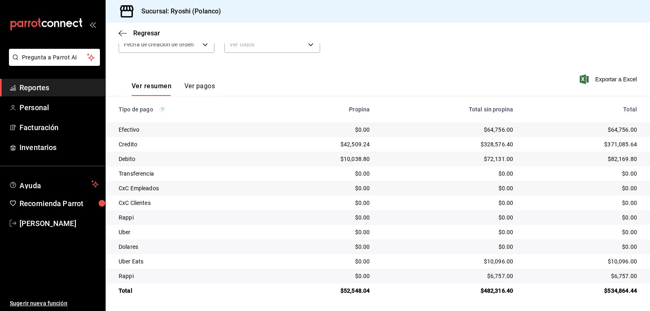
scroll to position [11, 0]
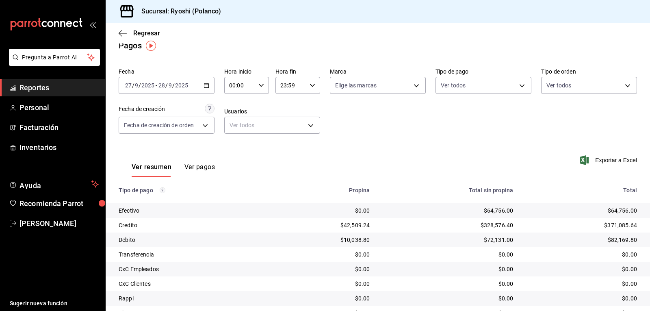
click at [260, 84] on icon "button" at bounding box center [262, 86] width 6 height 6
click at [235, 147] on span "02" at bounding box center [234, 145] width 9 height 7
type input "02:00"
click at [392, 148] on div at bounding box center [325, 155] width 650 height 311
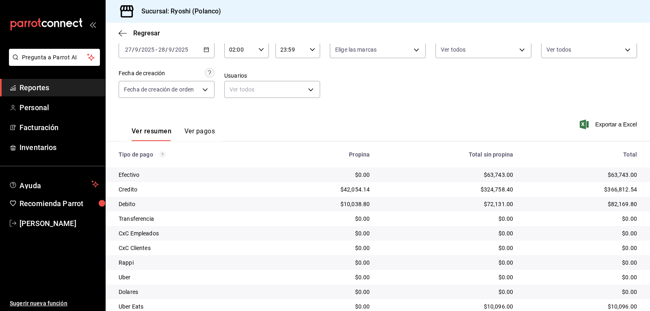
scroll to position [92, 0]
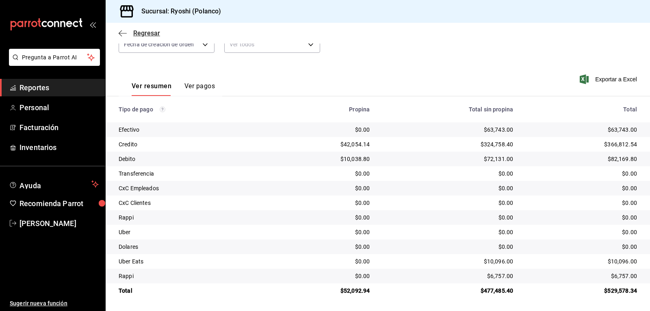
click at [124, 33] on icon "button" at bounding box center [123, 33] width 8 height 0
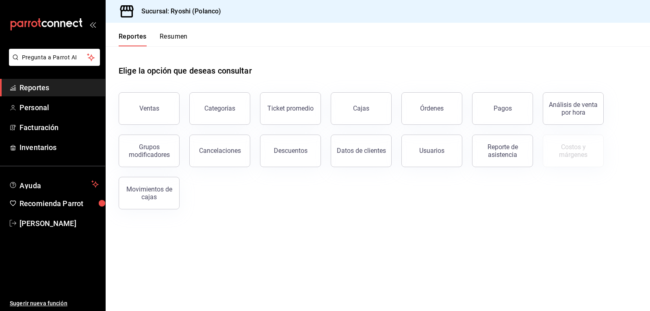
click at [183, 38] on button "Resumen" at bounding box center [174, 40] width 28 height 14
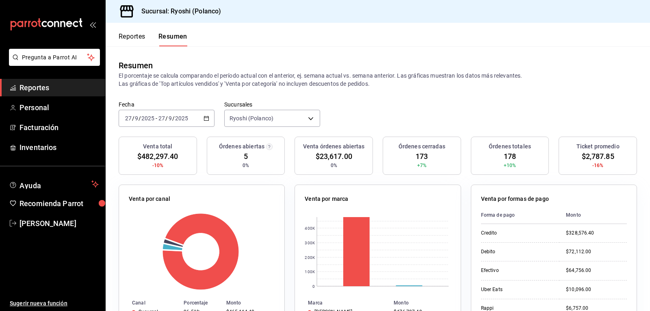
click at [204, 118] on \(Stroke\) "button" at bounding box center [206, 117] width 4 height 0
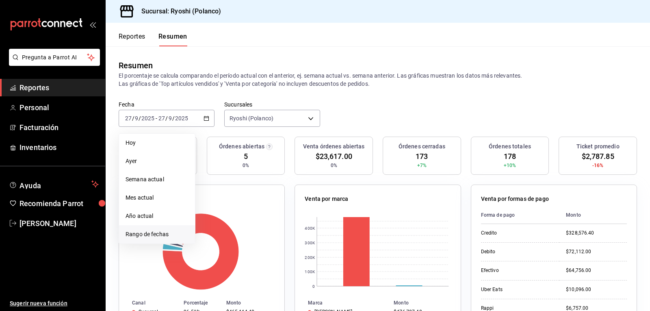
click at [143, 235] on span "Rango de fechas" at bounding box center [157, 234] width 63 height 9
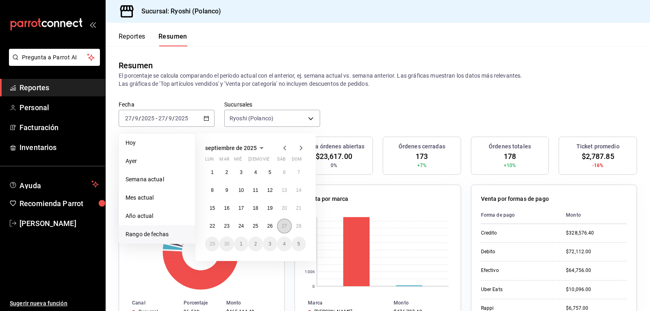
click at [283, 229] on abbr "27" at bounding box center [284, 226] width 5 height 6
click at [300, 227] on abbr "28" at bounding box center [298, 226] width 5 height 6
click at [283, 226] on abbr "27" at bounding box center [284, 226] width 5 height 6
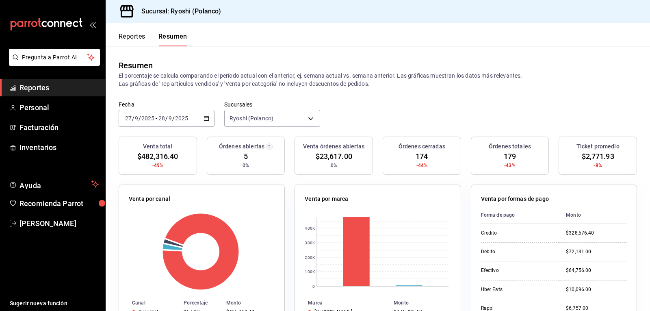
click at [123, 36] on button "Reportes" at bounding box center [132, 40] width 27 height 14
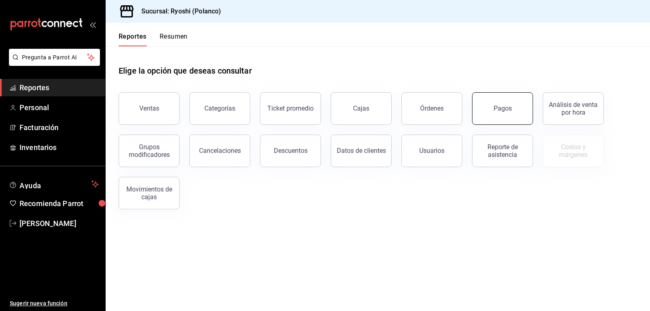
click at [515, 106] on button "Pagos" at bounding box center [502, 108] width 61 height 33
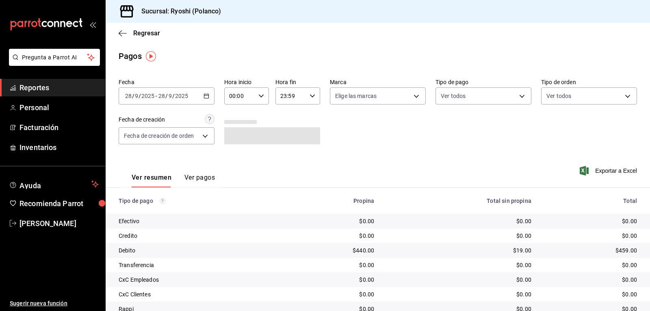
click at [206, 94] on \(Stroke\) "button" at bounding box center [206, 96] width 5 height 4
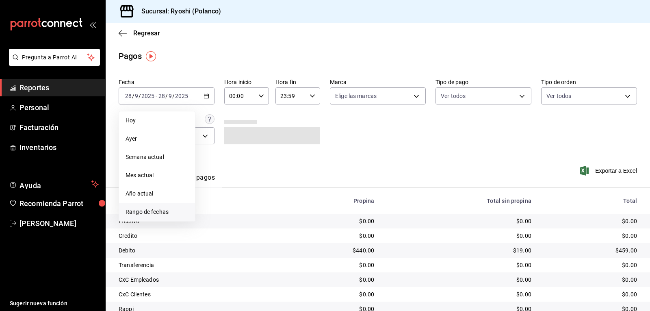
click at [153, 211] on span "Rango de fechas" at bounding box center [157, 212] width 63 height 9
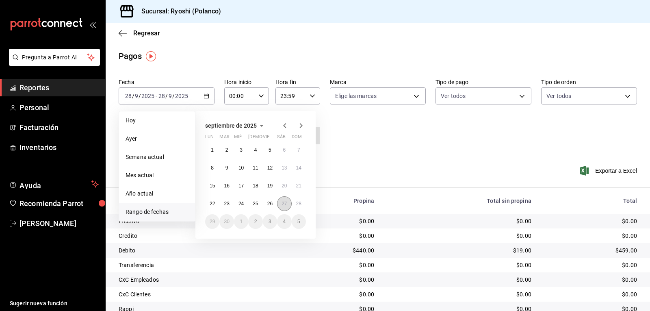
click at [285, 203] on abbr "27" at bounding box center [284, 204] width 5 height 6
click at [300, 203] on abbr "28" at bounding box center [298, 204] width 5 height 6
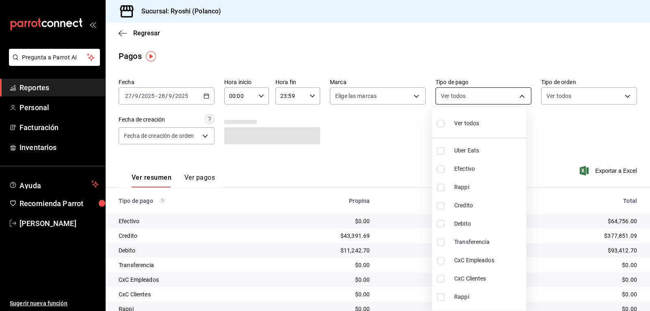
click at [517, 96] on body "Pregunta a Parrot AI Reportes Personal Facturación Inventarios Ayuda Recomienda…" at bounding box center [325, 155] width 650 height 311
click at [439, 205] on input "checkbox" at bounding box center [440, 205] width 7 height 7
checkbox input "true"
type input "9b0685d2-7f5d-4ede-a6b4-58a2ffcbf3cd"
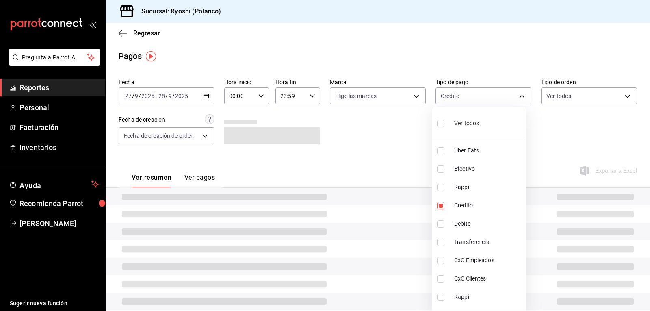
click at [441, 223] on input "checkbox" at bounding box center [440, 223] width 7 height 7
checkbox input "true"
type input "9b0685d2-7f5d-4ede-a6b4-58a2ffcbf3cd,4fc1f123-1106-4d46-a6dc-4994d0550367"
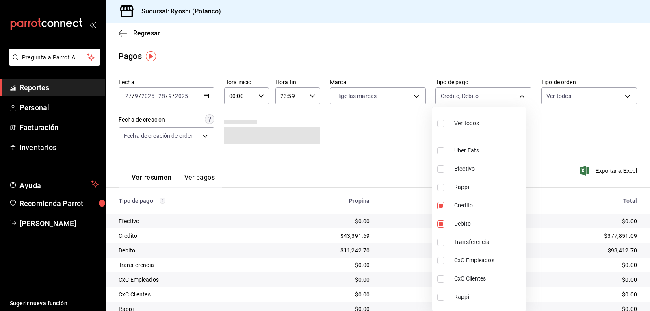
click at [399, 164] on div at bounding box center [325, 155] width 650 height 311
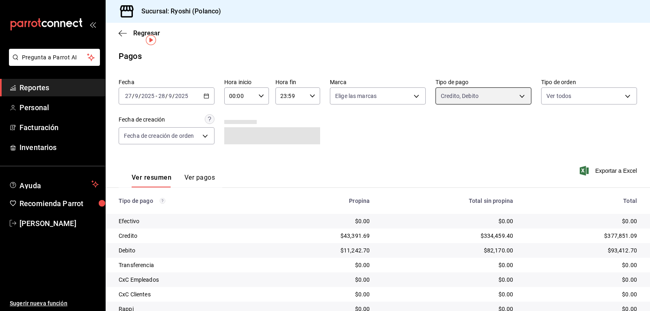
scroll to position [92, 0]
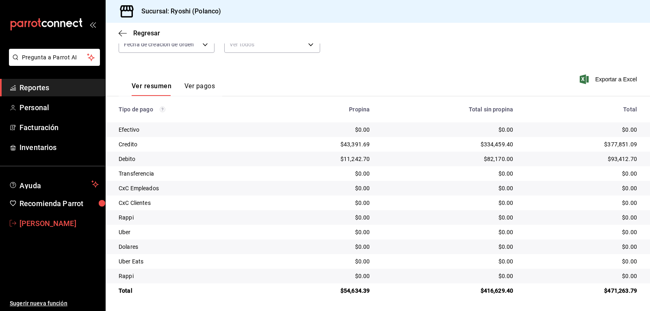
click at [57, 222] on span "[PERSON_NAME]" at bounding box center [59, 223] width 79 height 11
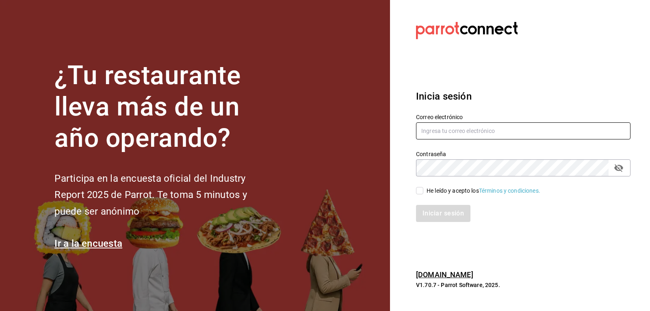
type input "[EMAIL_ADDRESS][DOMAIN_NAME]"
click at [419, 189] on input "He leído y acepto los Términos y condiciones." at bounding box center [419, 190] width 7 height 7
checkbox input "true"
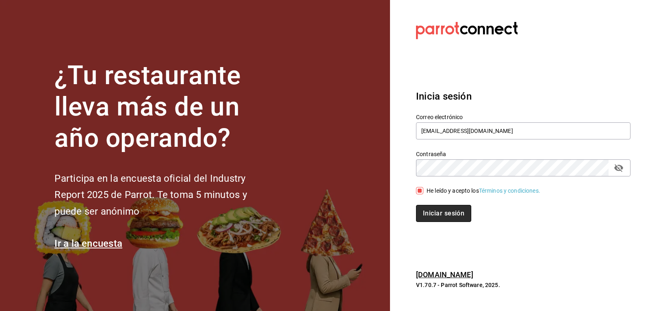
click at [437, 215] on button "Iniciar sesión" at bounding box center [443, 213] width 55 height 17
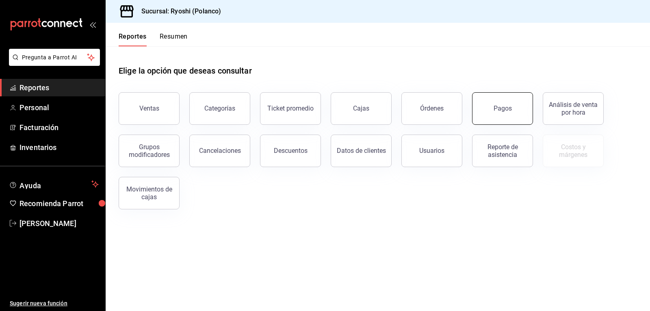
click at [514, 109] on button "Pagos" at bounding box center [502, 108] width 61 height 33
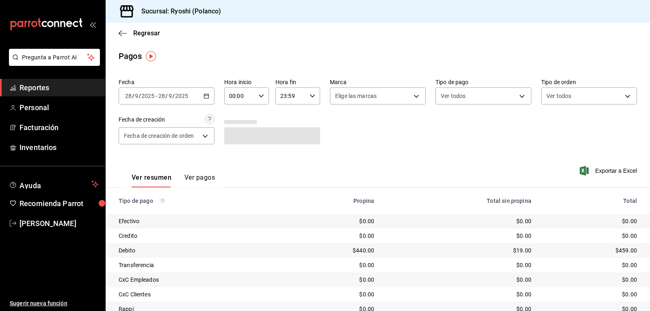
click at [205, 95] on icon "button" at bounding box center [207, 96] width 6 height 6
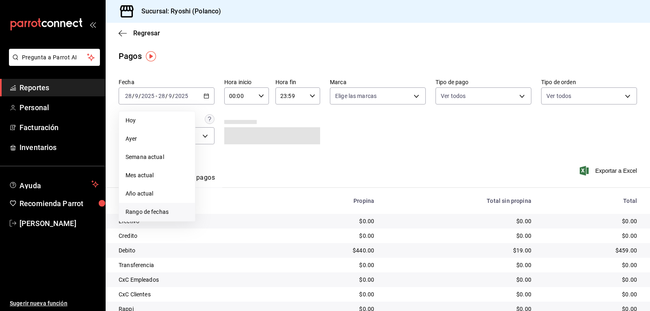
click at [146, 212] on span "Rango de fechas" at bounding box center [157, 212] width 63 height 9
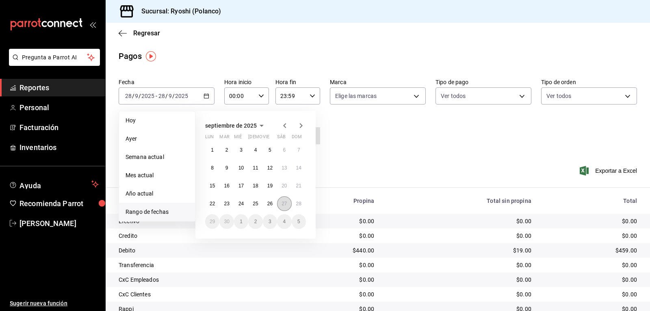
click at [282, 204] on abbr "27" at bounding box center [284, 204] width 5 height 6
click at [296, 205] on abbr "28" at bounding box center [298, 204] width 5 height 6
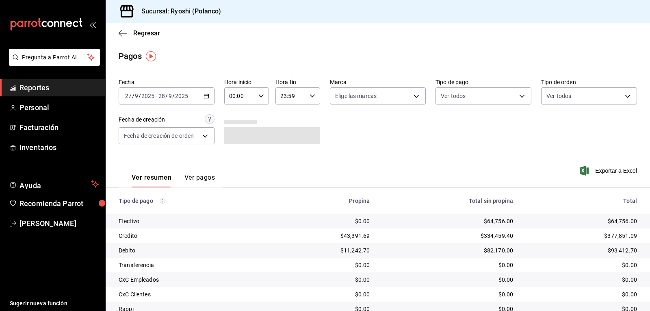
click at [355, 133] on div "Fecha 2025-09-27 27 / 9 / 2025 - 2025-09-28 28 / 9 / 2025 Hora inicio 00:00 Hor…" at bounding box center [378, 114] width 519 height 79
click at [262, 92] on div "00:00 Hora inicio" at bounding box center [246, 95] width 45 height 17
click at [235, 157] on span "02" at bounding box center [234, 155] width 9 height 7
type input "02:00"
click at [518, 96] on div at bounding box center [325, 155] width 650 height 311
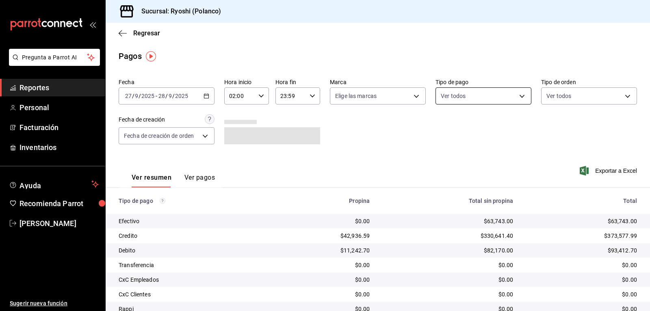
click at [516, 95] on body "Pregunta a Parrot AI Reportes Personal Facturación Inventarios Ayuda Recomienda…" at bounding box center [325, 155] width 650 height 311
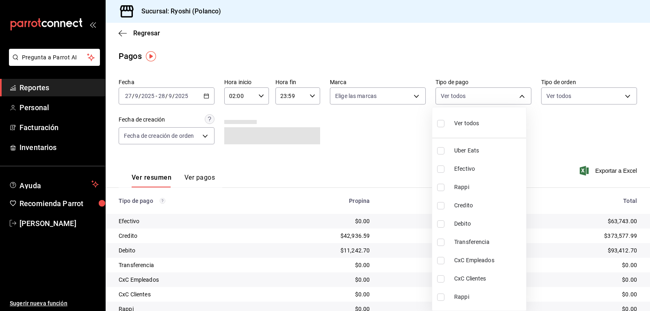
click at [445, 207] on label at bounding box center [442, 205] width 11 height 7
click at [445, 207] on input "checkbox" at bounding box center [440, 205] width 7 height 7
checkbox input "false"
click at [442, 223] on input "checkbox" at bounding box center [440, 223] width 7 height 7
checkbox input "true"
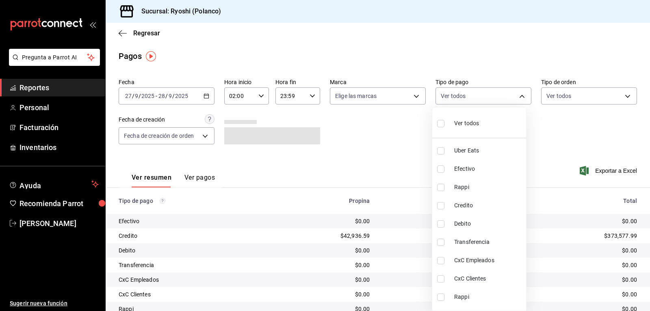
type input "4fc1f123-1106-4d46-a6dc-4994d0550367"
click at [441, 207] on input "checkbox" at bounding box center [440, 205] width 7 height 7
checkbox input "true"
type input "4fc1f123-1106-4d46-a6dc-4994d0550367,9b0685d2-7f5d-4ede-a6b4-58a2ffcbf3cd"
click at [397, 146] on div at bounding box center [325, 155] width 650 height 311
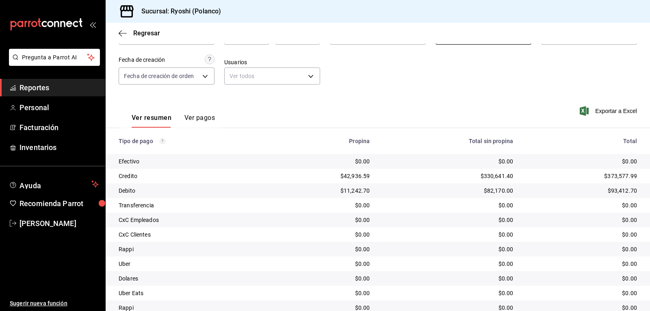
scroll to position [11, 0]
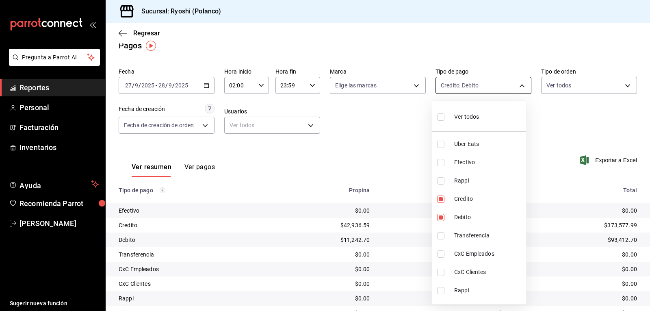
click at [516, 84] on body "Pregunta a Parrot AI Reportes Personal Facturación Inventarios Ayuda Recomienda…" at bounding box center [325, 155] width 650 height 311
click at [441, 117] on input "checkbox" at bounding box center [440, 116] width 7 height 7
checkbox input "true"
type input "05751dd8-6818-4a8c-b9fb-c7f7071b72fb,789b4605-08e0-4dfe-9865-94468e2c17aa,03400…"
checkbox input "true"
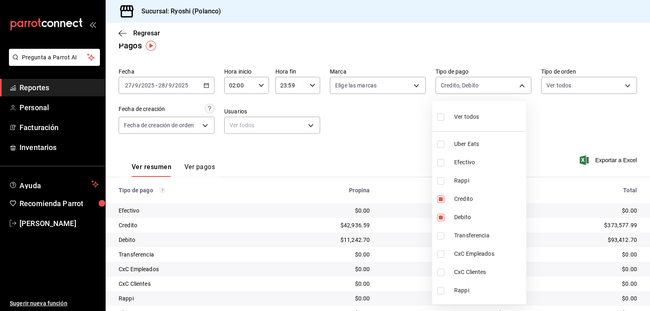
checkbox input "true"
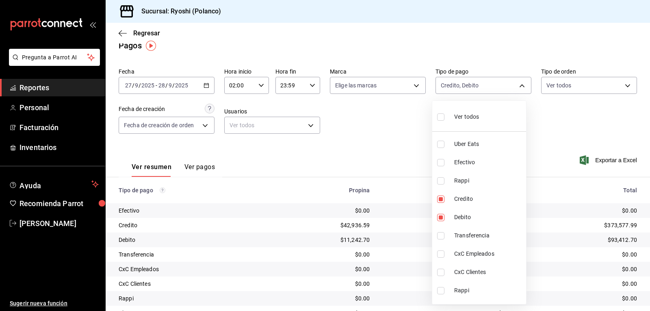
checkbox input "true"
click at [411, 134] on div at bounding box center [325, 155] width 650 height 311
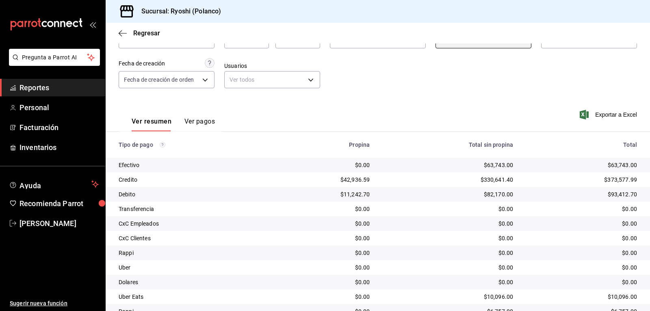
scroll to position [11, 0]
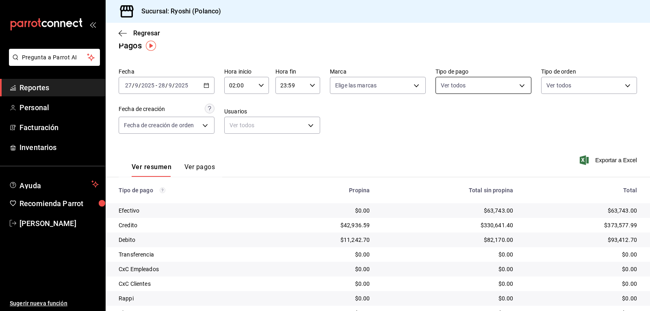
click at [522, 84] on body "Pregunta a Parrot AI Reportes Personal Facturación Inventarios Ayuda Recomienda…" at bounding box center [325, 155] width 650 height 311
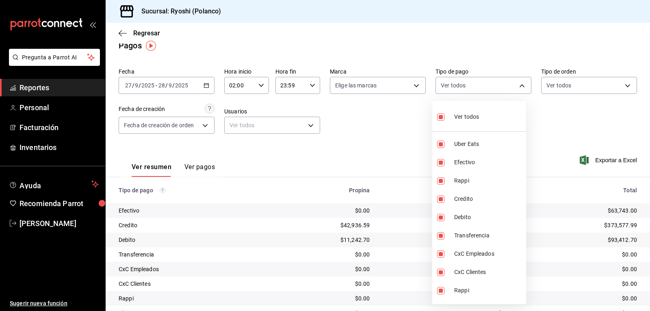
click at [444, 118] on input "checkbox" at bounding box center [440, 116] width 7 height 7
checkbox input "false"
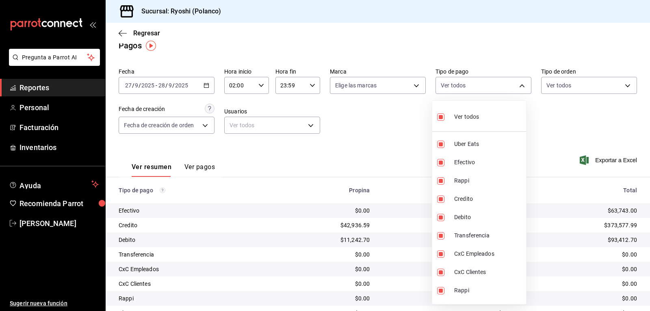
checkbox input "false"
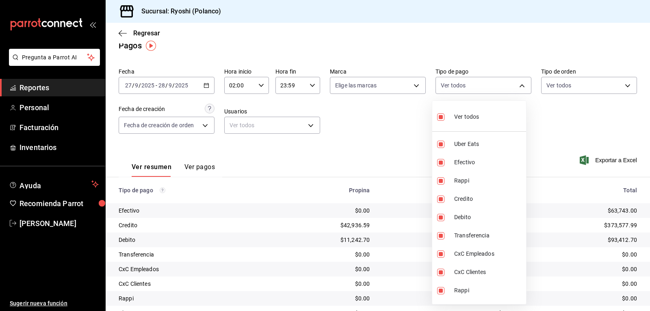
checkbox input "false"
click at [443, 200] on input "checkbox" at bounding box center [440, 199] width 7 height 7
checkbox input "true"
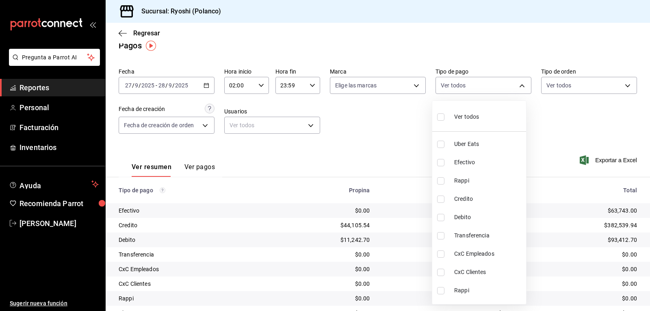
type input "9b0685d2-7f5d-4ede-a6b4-58a2ffcbf3cd"
click at [441, 218] on input "checkbox" at bounding box center [440, 217] width 7 height 7
checkbox input "true"
type input "9b0685d2-7f5d-4ede-a6b4-58a2ffcbf3cd,4fc1f123-1106-4d46-a6dc-4994d0550367"
click at [399, 154] on div at bounding box center [325, 155] width 650 height 311
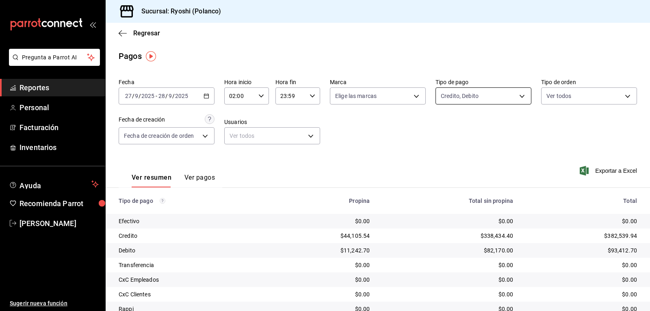
click at [515, 96] on body "Pregunta a Parrot AI Reportes Personal Facturación Inventarios Ayuda Recomienda…" at bounding box center [325, 155] width 650 height 311
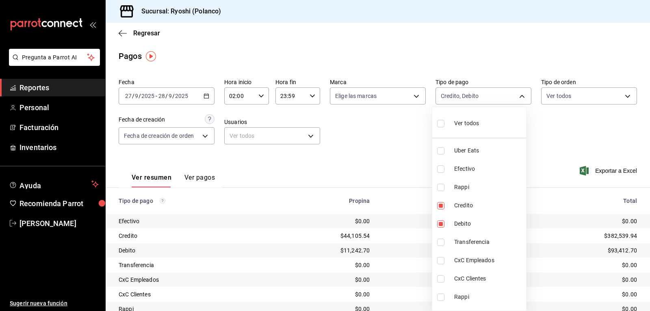
click at [439, 126] on input "checkbox" at bounding box center [440, 123] width 7 height 7
checkbox input "true"
type input "05751dd8-6818-4a8c-b9fb-c7f7071b72fb,789b4605-08e0-4dfe-9865-94468e2c17aa,03400…"
checkbox input "true"
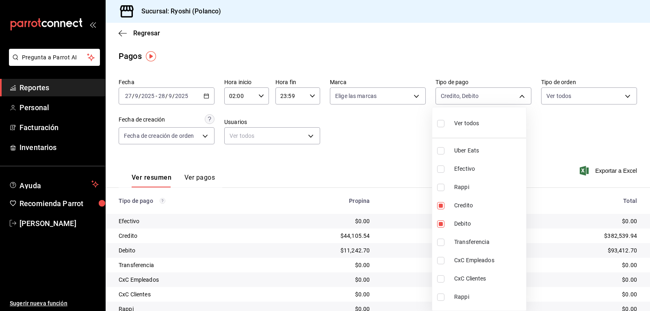
checkbox input "true"
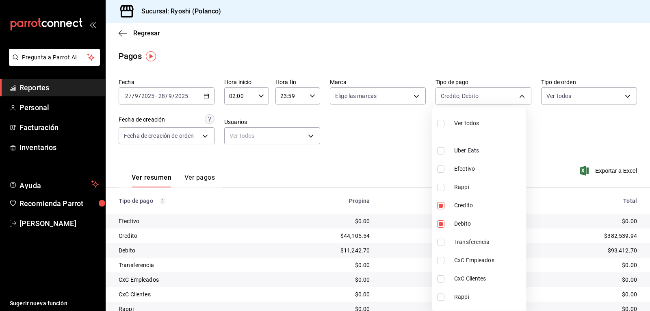
checkbox input "true"
click at [413, 155] on div at bounding box center [325, 155] width 650 height 311
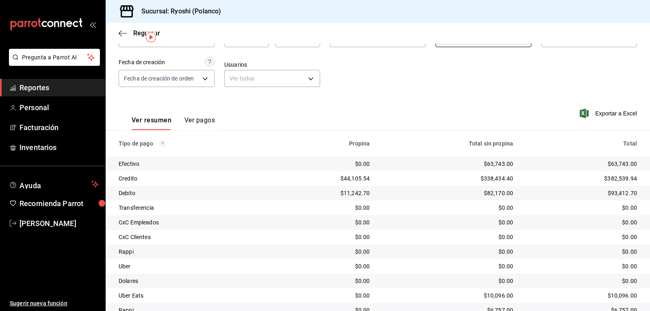
scroll to position [11, 0]
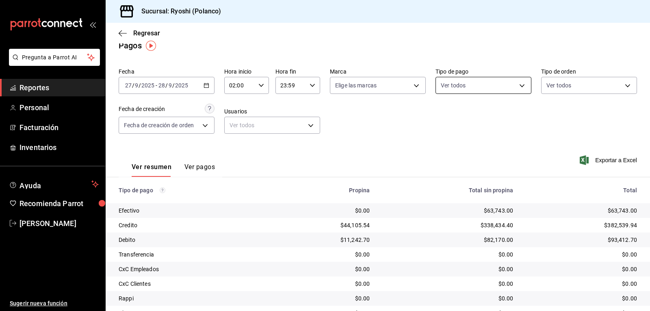
click at [516, 86] on body "Pregunta a Parrot AI Reportes Personal Facturación Inventarios Ayuda Recomienda…" at bounding box center [325, 155] width 650 height 311
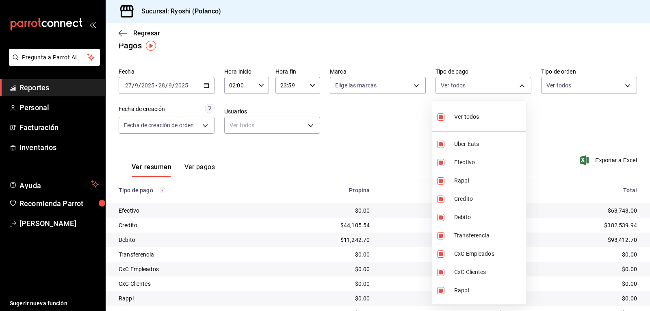
click at [440, 118] on input "checkbox" at bounding box center [440, 116] width 7 height 7
checkbox input "false"
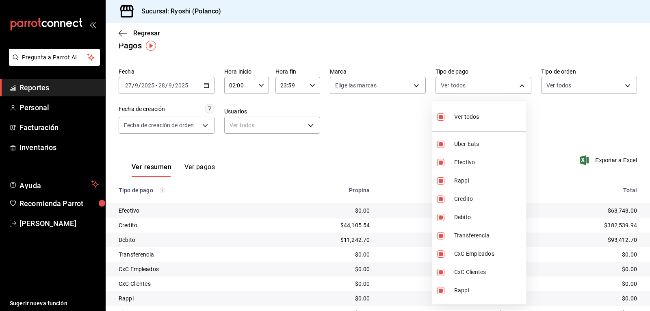
checkbox input "false"
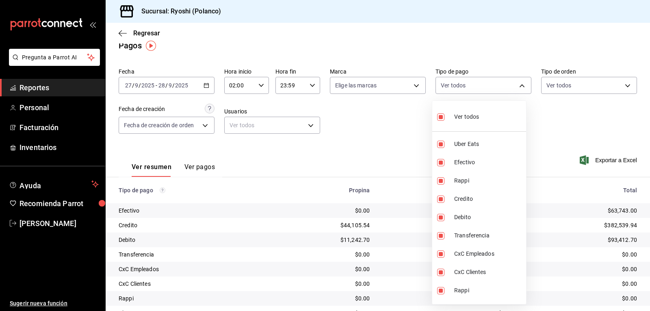
checkbox input "false"
click at [377, 128] on div at bounding box center [325, 155] width 650 height 311
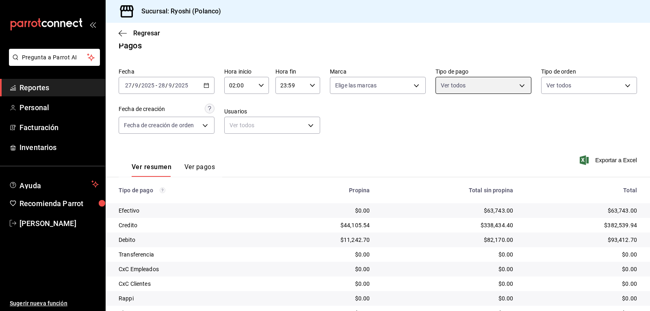
scroll to position [92, 0]
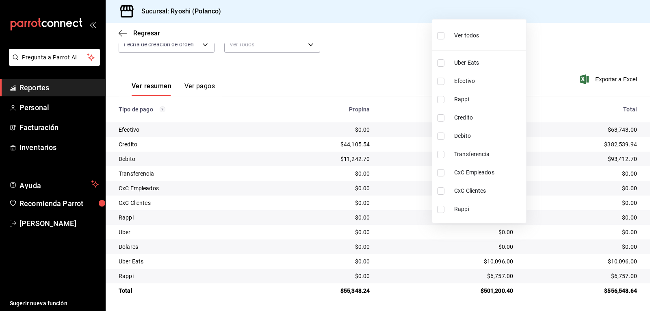
drag, startPoint x: 537, startPoint y: 71, endPoint x: 528, endPoint y: 72, distance: 9.0
click at [536, 71] on div at bounding box center [325, 155] width 650 height 311
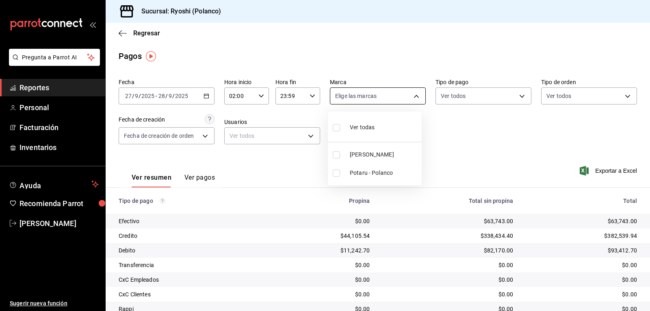
click at [356, 99] on body "Pregunta a Parrot AI Reportes Personal Facturación Inventarios Ayuda Recomienda…" at bounding box center [325, 155] width 650 height 311
click at [407, 46] on div at bounding box center [325, 155] width 650 height 311
click at [124, 33] on icon "button" at bounding box center [123, 33] width 8 height 0
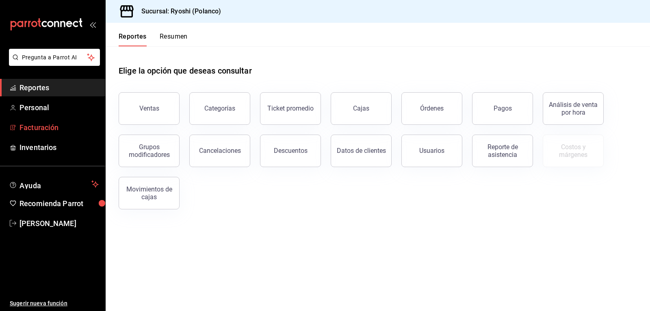
click at [49, 128] on span "Facturación" at bounding box center [59, 127] width 79 height 11
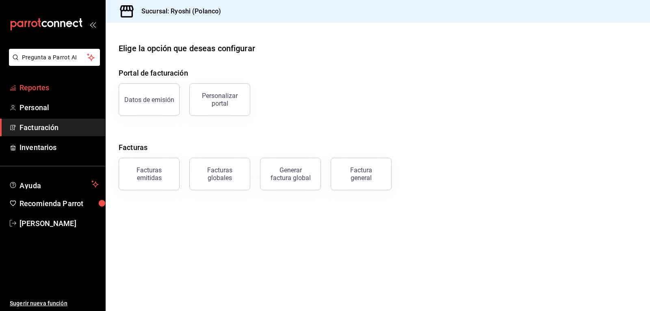
click at [45, 87] on span "Reportes" at bounding box center [59, 87] width 79 height 11
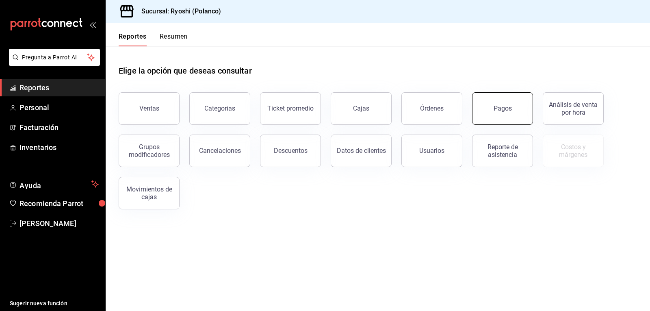
click at [513, 105] on button "Pagos" at bounding box center [502, 108] width 61 height 33
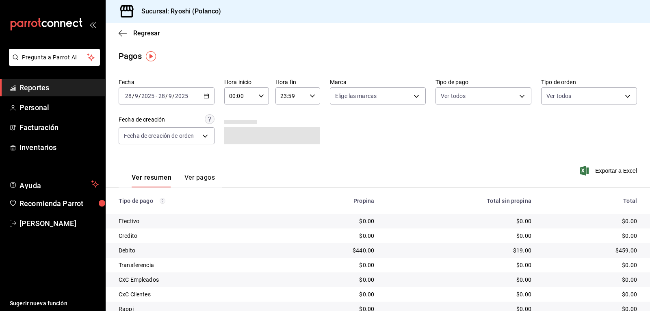
click at [206, 97] on icon "button" at bounding box center [207, 96] width 6 height 6
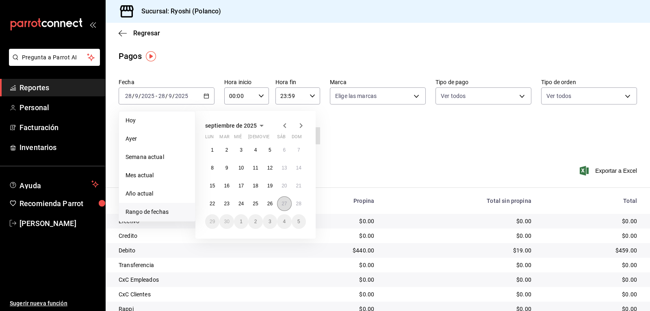
click at [282, 206] on abbr "27" at bounding box center [284, 204] width 5 height 6
click at [296, 204] on abbr "28" at bounding box center [298, 204] width 5 height 6
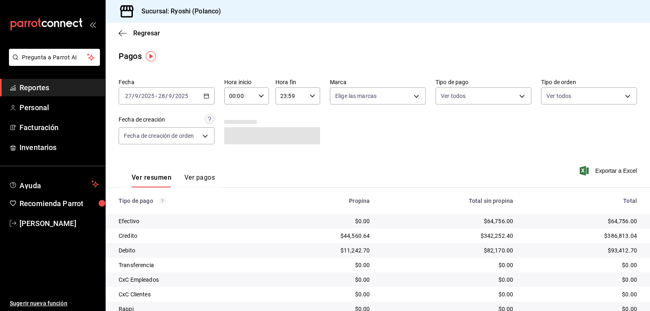
click at [259, 94] on icon "button" at bounding box center [262, 96] width 6 height 6
click at [231, 153] on span "02" at bounding box center [234, 155] width 9 height 7
type input "02:00"
click at [363, 137] on div at bounding box center [325, 155] width 650 height 311
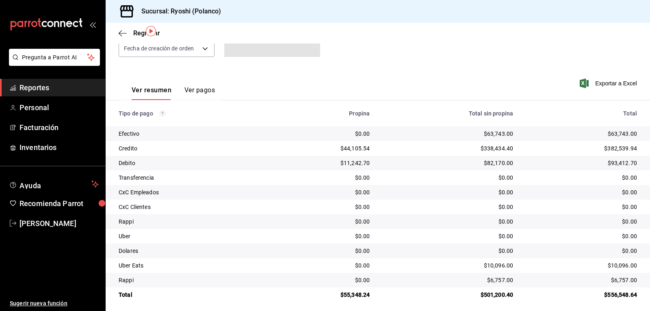
scroll to position [92, 0]
